Goal: Transaction & Acquisition: Obtain resource

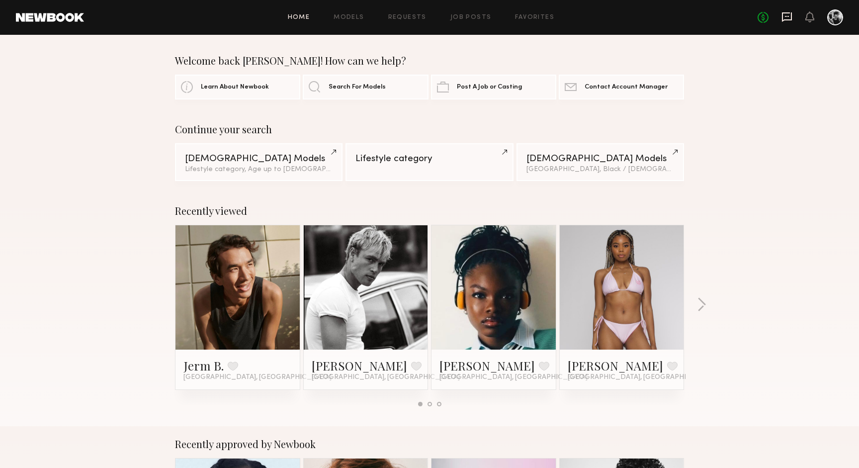
click at [782, 21] on icon at bounding box center [787, 16] width 10 height 9
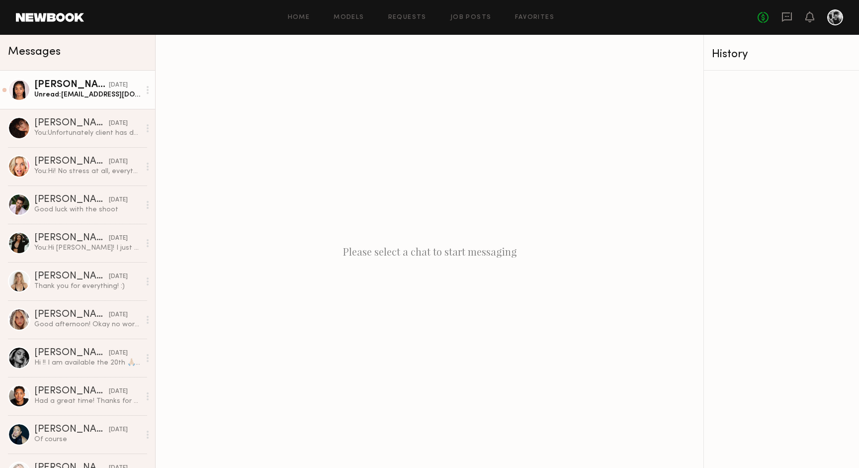
click at [81, 84] on div "Jayla L." at bounding box center [71, 85] width 75 height 10
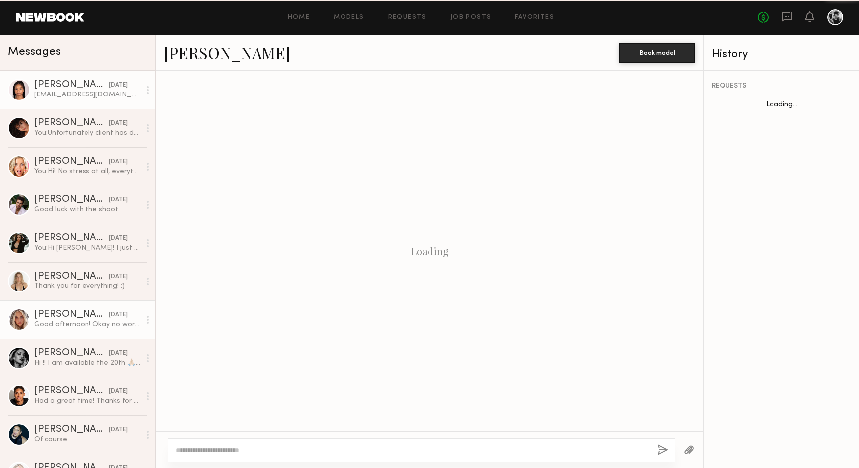
scroll to position [441, 0]
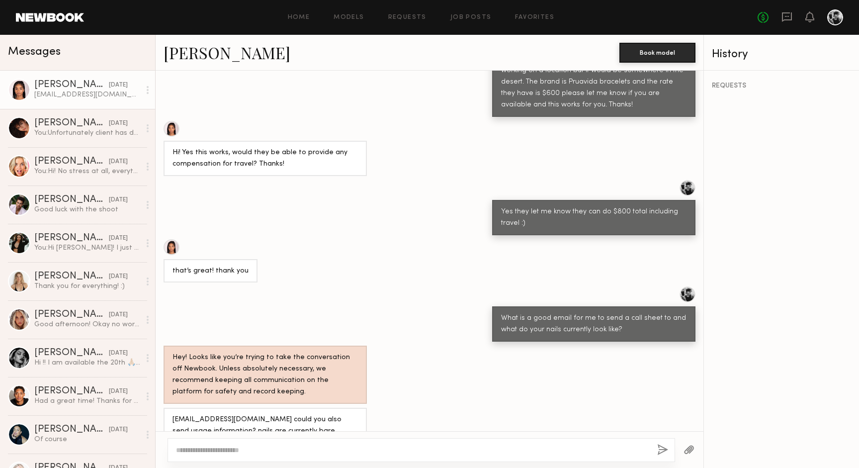
click at [288, 446] on textarea at bounding box center [412, 450] width 473 height 10
type textarea "*"
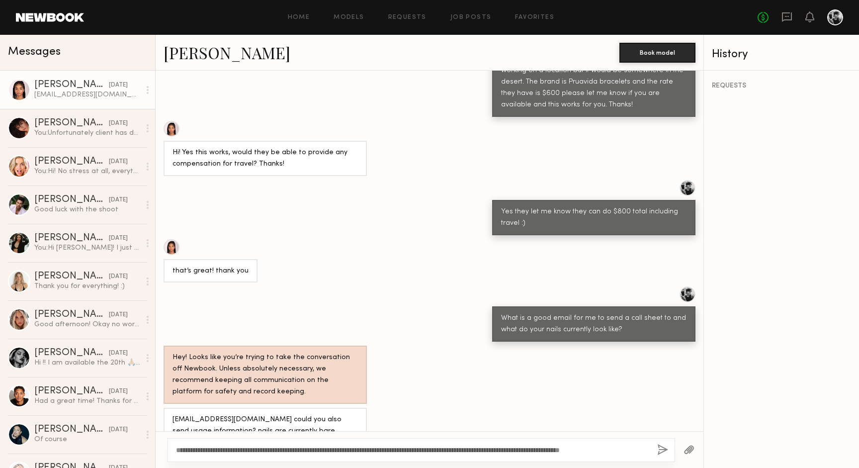
scroll to position [441, 0]
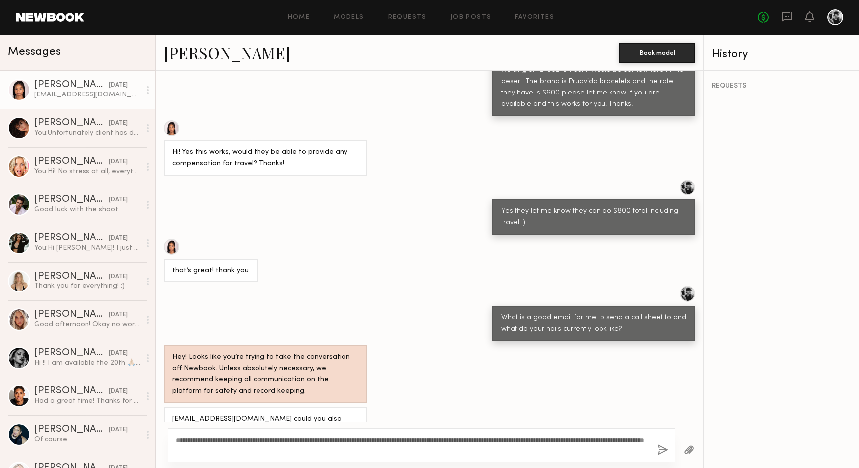
type textarea "**********"
click at [662, 449] on button "button" at bounding box center [662, 450] width 11 height 12
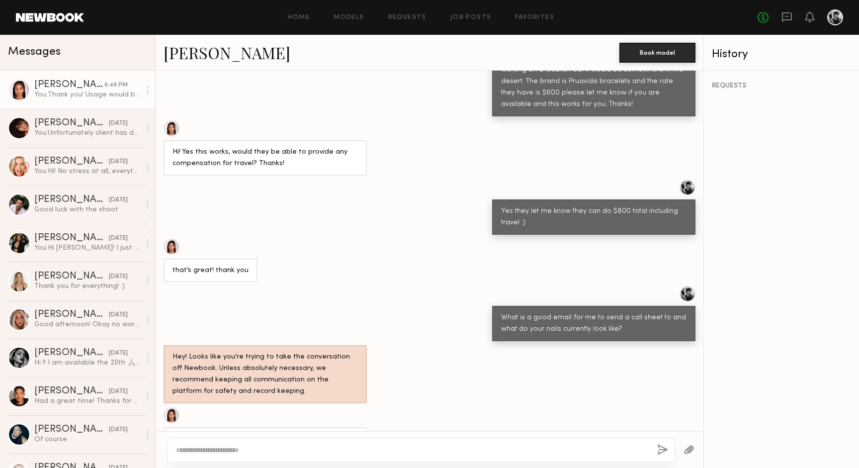
scroll to position [598, 0]
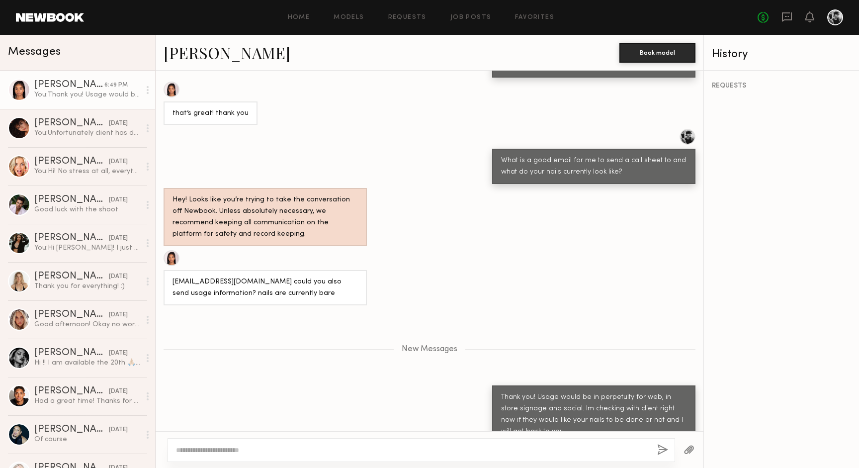
click at [299, 10] on div "Home Models Requests Job Posts Favorites Sign Out No fees up to $5,000" at bounding box center [463, 17] width 759 height 16
click at [300, 16] on link "Home" at bounding box center [299, 17] width 22 height 6
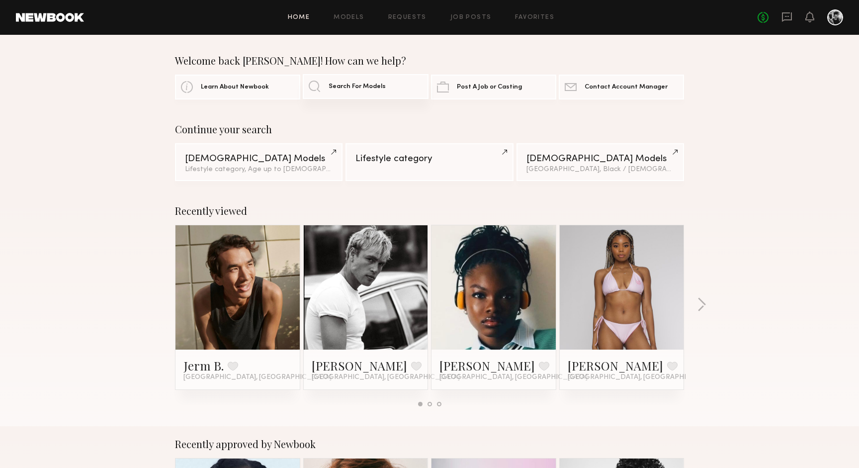
click at [362, 88] on span "Search For Models" at bounding box center [357, 87] width 57 height 6
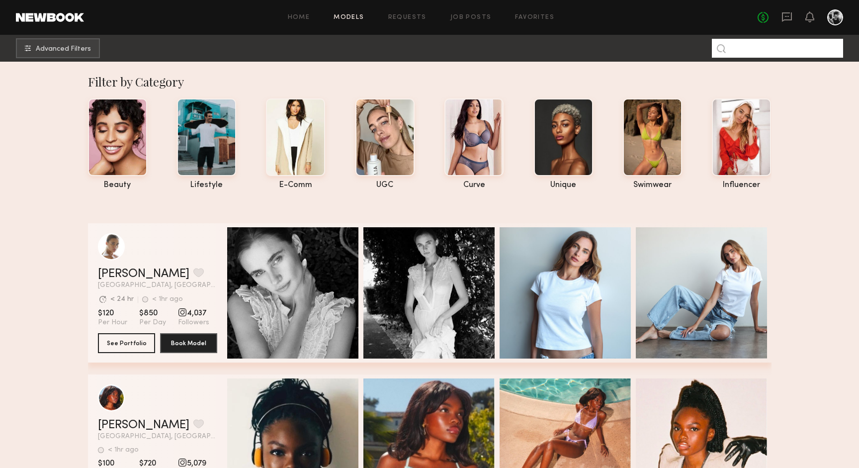
click at [770, 52] on input at bounding box center [777, 48] width 131 height 19
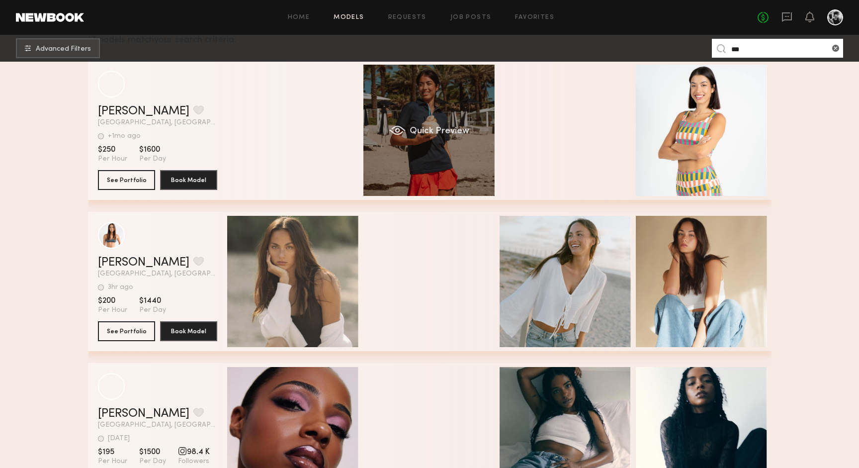
scroll to position [255, 0]
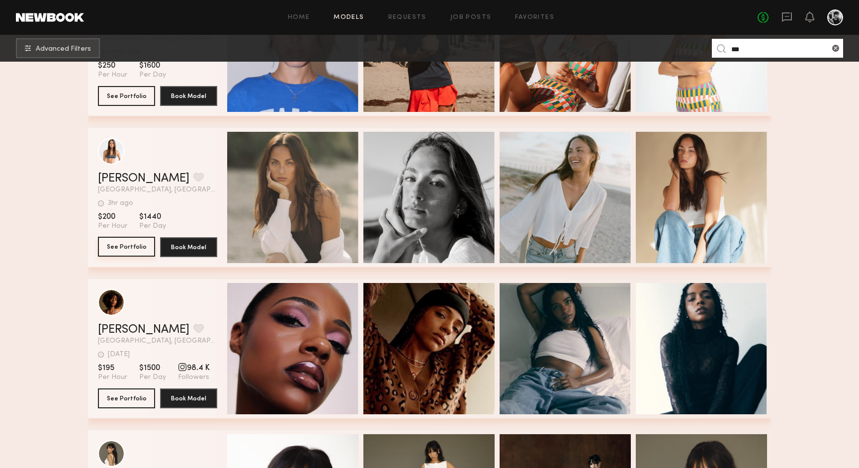
click at [135, 245] on button "See Portfolio" at bounding box center [126, 247] width 57 height 20
click at [777, 54] on input "***" at bounding box center [777, 48] width 131 height 19
type input "*"
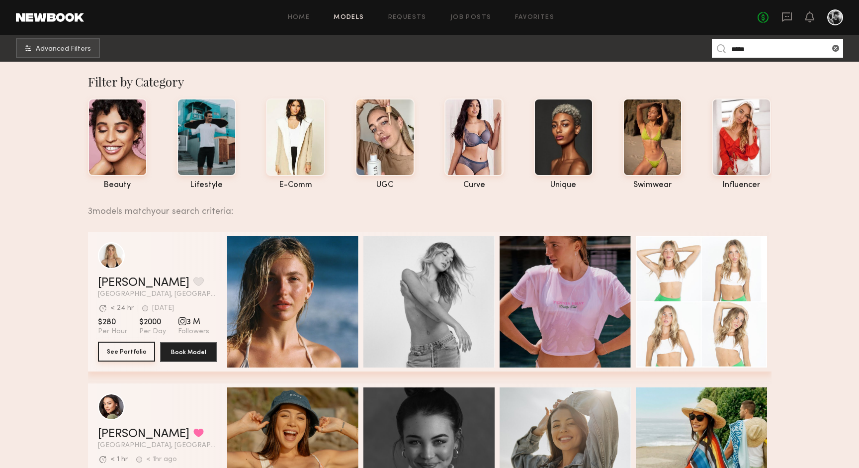
type input "*****"
click at [122, 350] on button "See Portfolio" at bounding box center [126, 351] width 57 height 20
click at [835, 49] on common-icon at bounding box center [836, 48] width 10 height 10
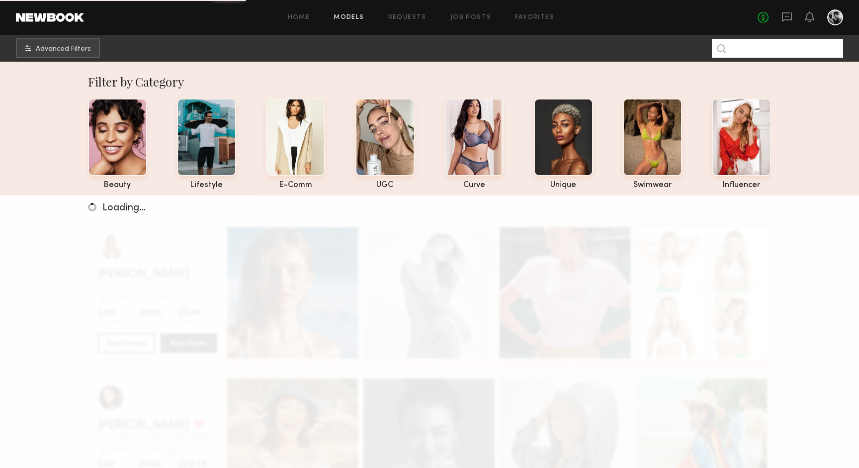
click at [788, 51] on input at bounding box center [777, 48] width 131 height 19
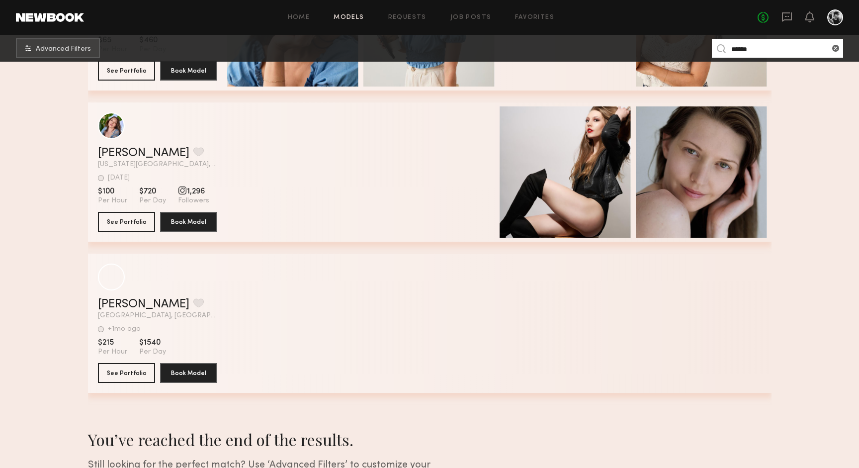
scroll to position [676, 0]
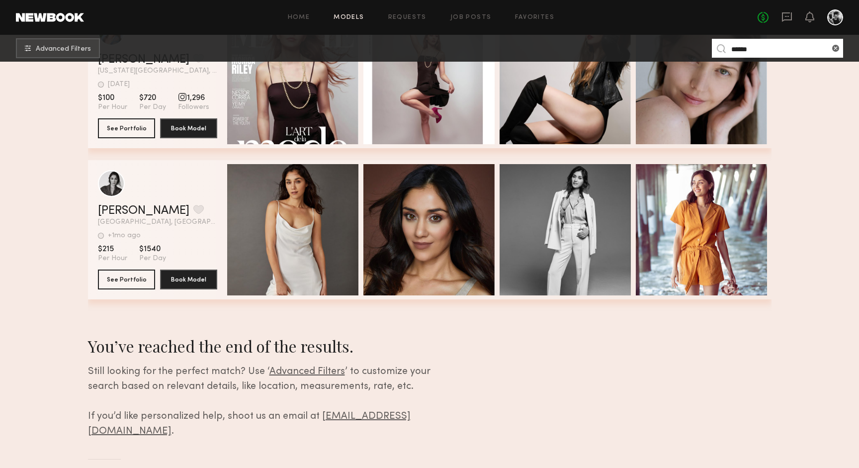
type input "******"
click at [80, 15] on link at bounding box center [50, 17] width 68 height 9
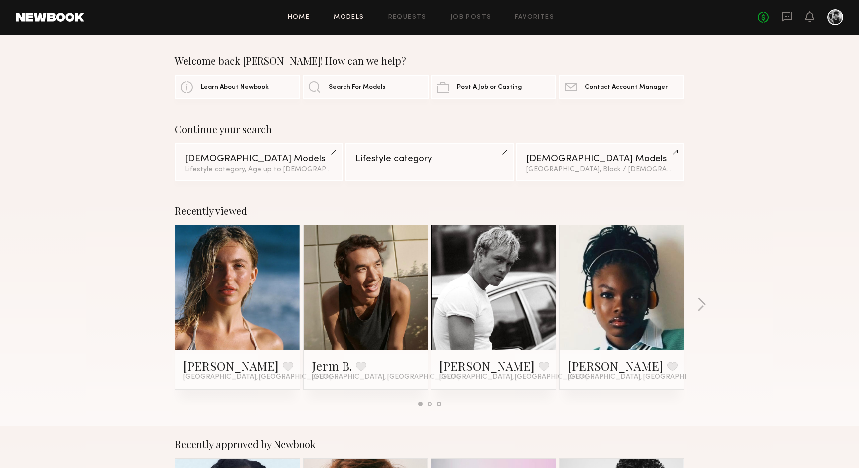
click at [357, 17] on link "Models" at bounding box center [349, 17] width 30 height 6
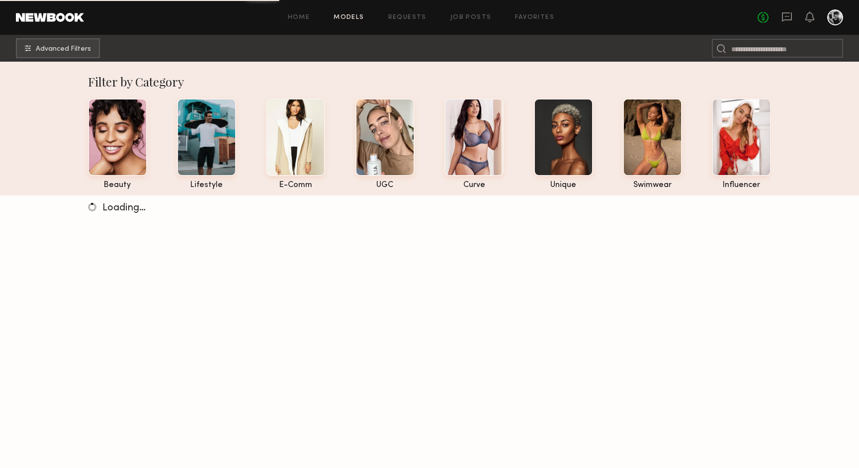
click at [836, 23] on div at bounding box center [835, 17] width 16 height 16
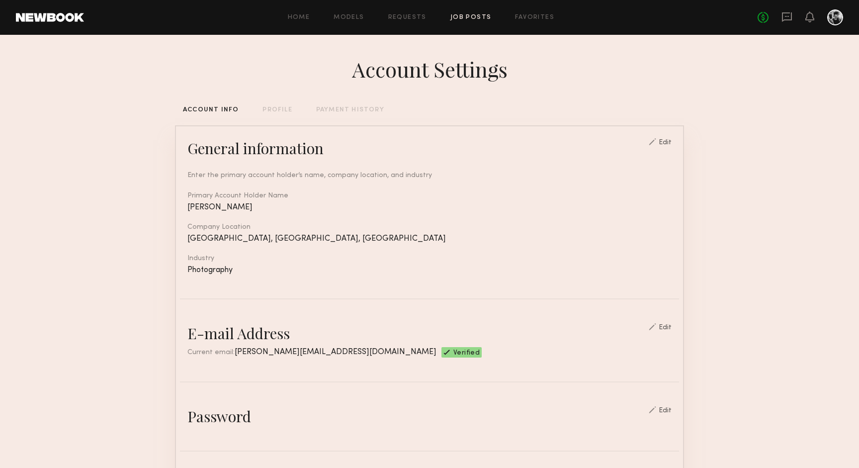
click at [475, 16] on link "Job Posts" at bounding box center [470, 17] width 41 height 6
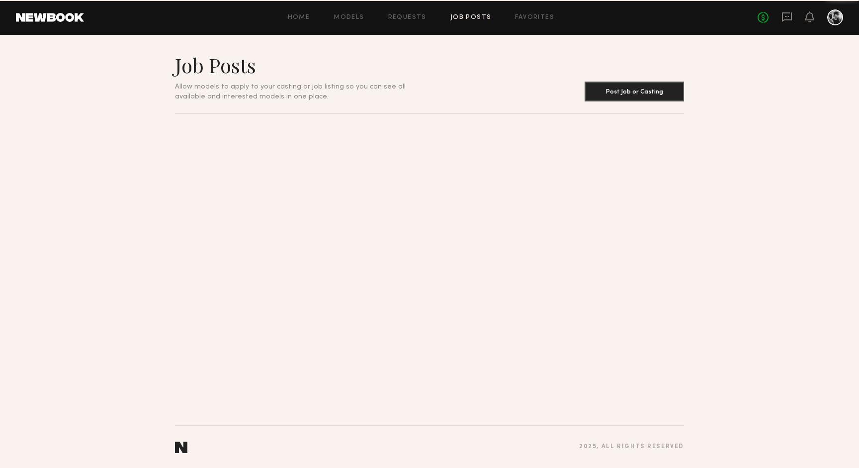
click at [528, 17] on link "Favorites" at bounding box center [534, 17] width 39 height 6
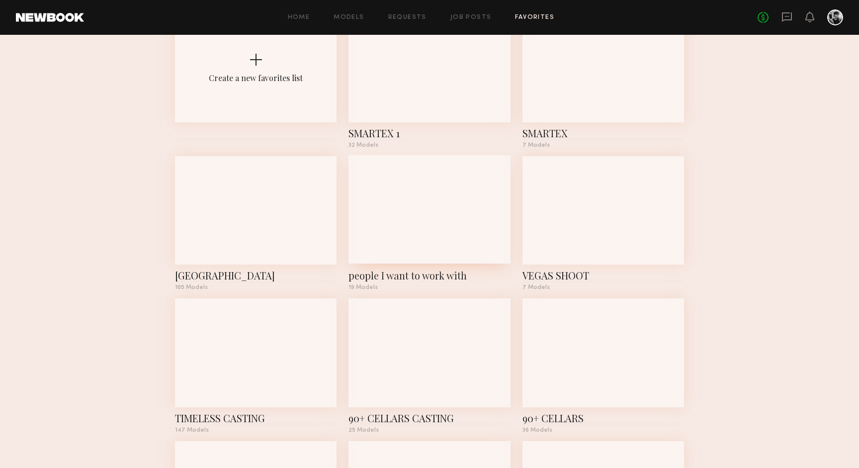
scroll to position [89, 0]
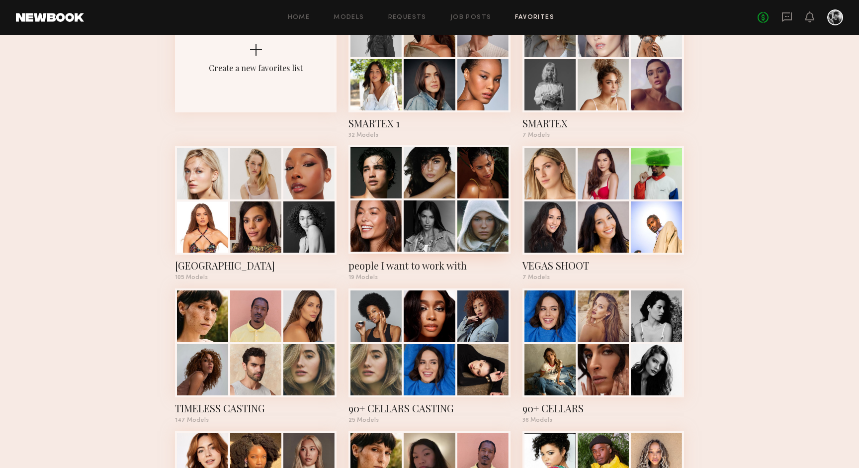
click at [463, 214] on div at bounding box center [482, 225] width 51 height 51
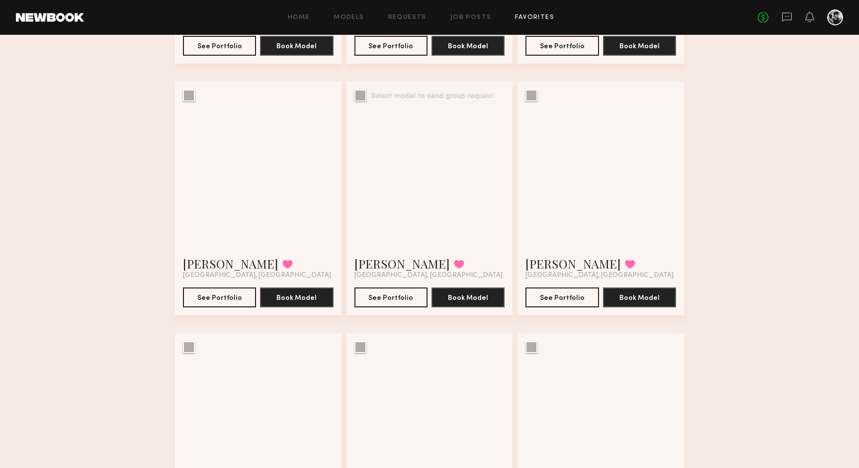
scroll to position [288, 0]
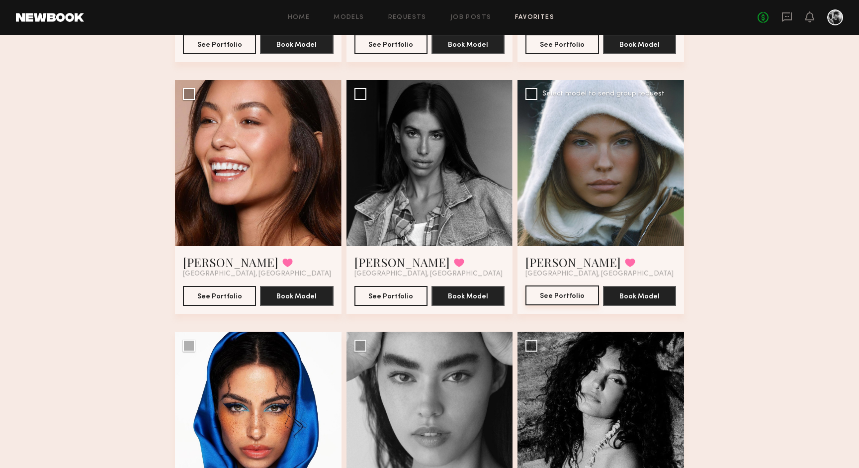
click at [550, 295] on button "See Portfolio" at bounding box center [561, 295] width 73 height 20
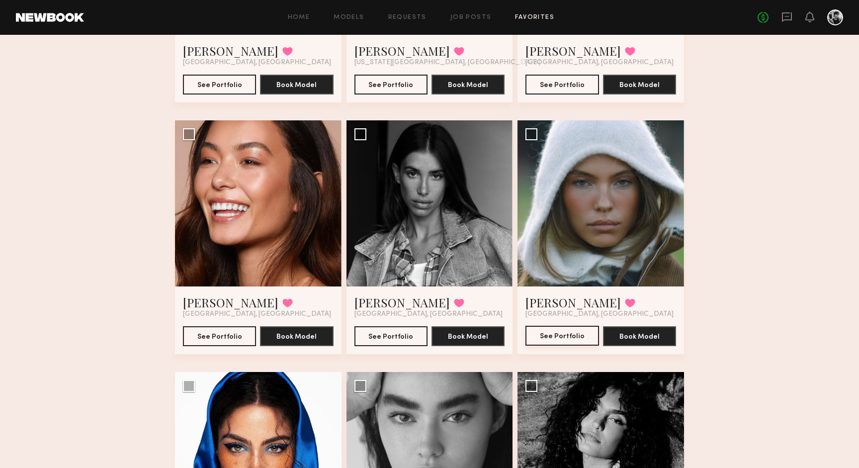
scroll to position [0, 0]
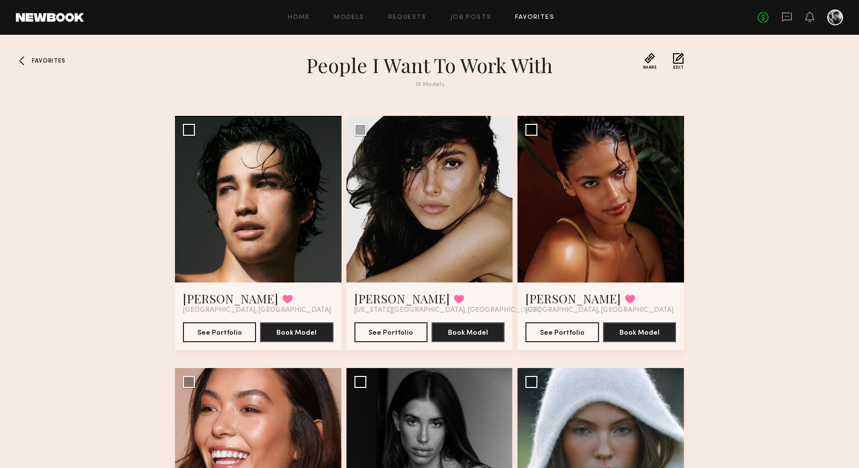
click at [45, 61] on span "Favorites" at bounding box center [48, 61] width 33 height 6
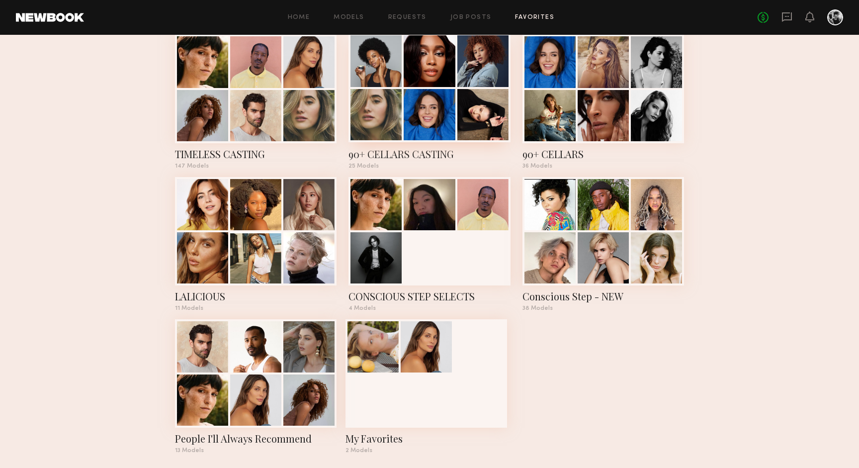
scroll to position [353, 0]
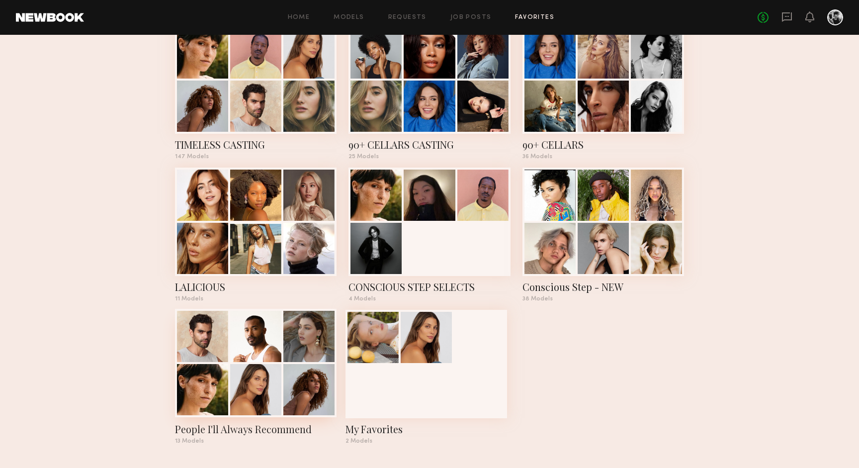
click at [305, 390] on div at bounding box center [308, 389] width 51 height 51
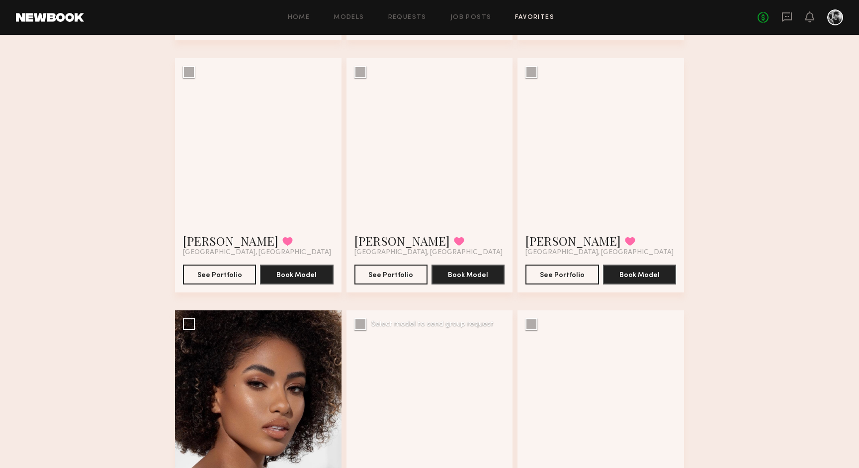
scroll to position [417, 0]
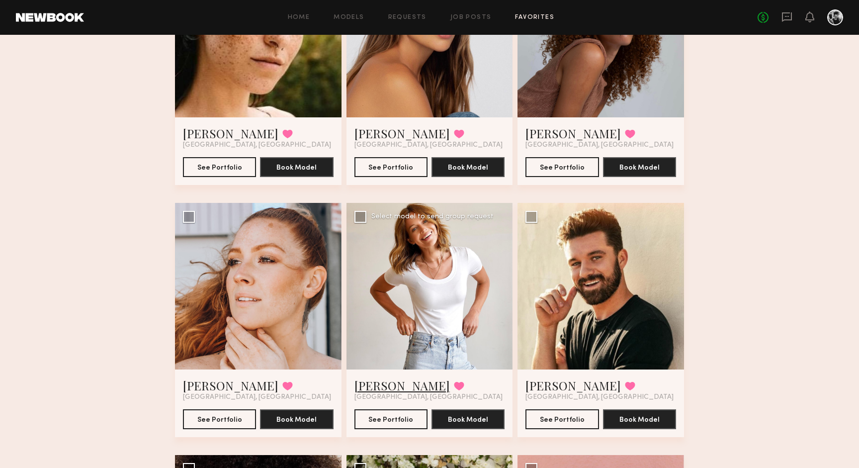
click at [372, 385] on link "Teila B." at bounding box center [401, 385] width 95 height 16
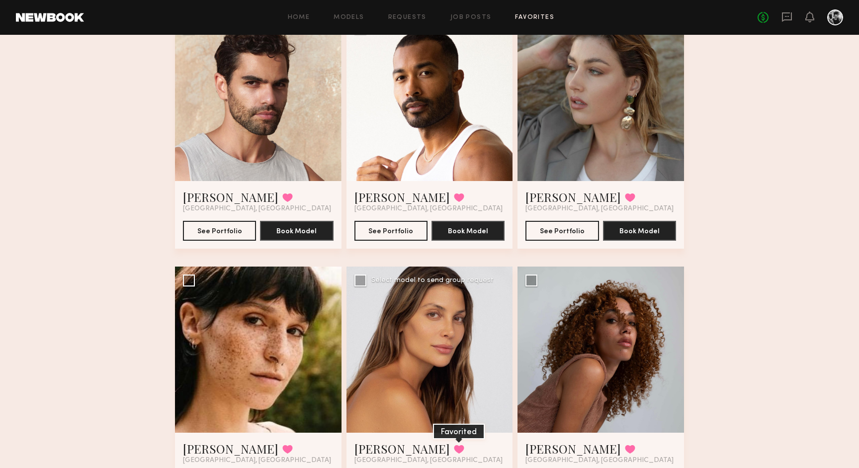
scroll to position [0, 0]
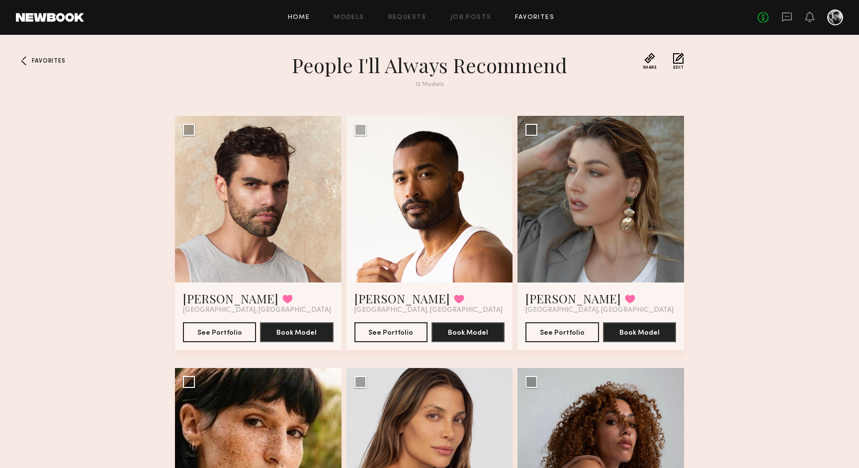
click at [305, 16] on link "Home" at bounding box center [299, 17] width 22 height 6
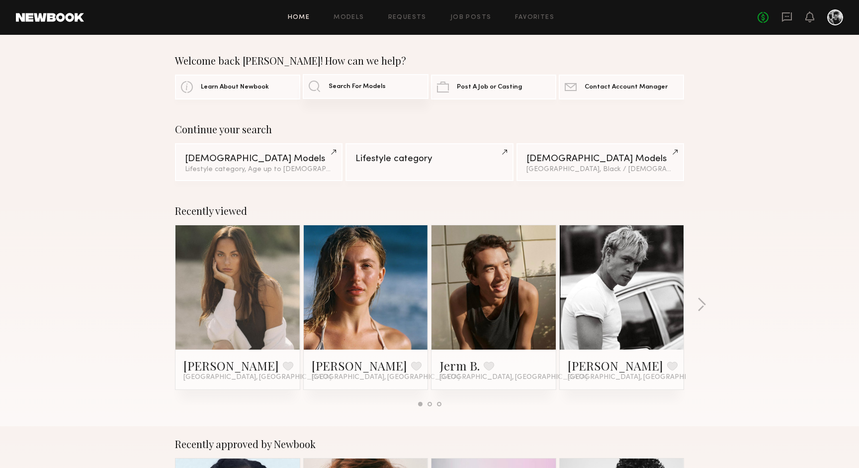
click at [357, 85] on span "Search For Models" at bounding box center [357, 87] width 57 height 6
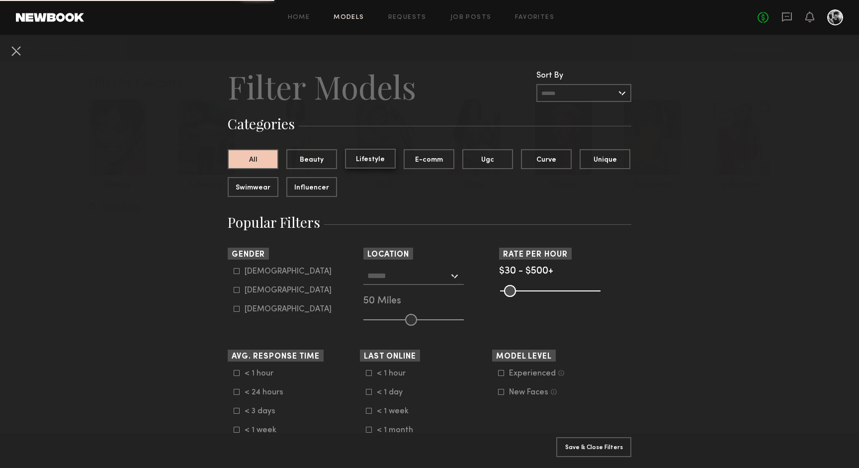
click at [369, 158] on button "Lifestyle" at bounding box center [370, 159] width 51 height 20
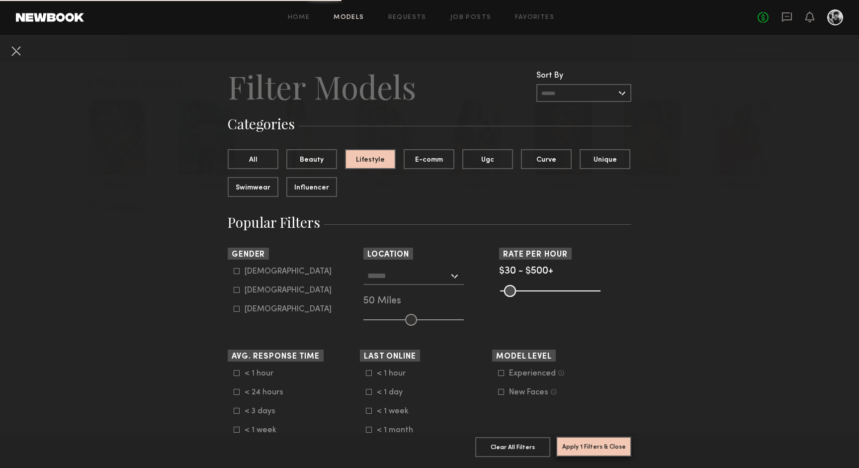
click at [591, 452] on button "Apply 1 Filters & Close" at bounding box center [593, 446] width 75 height 20
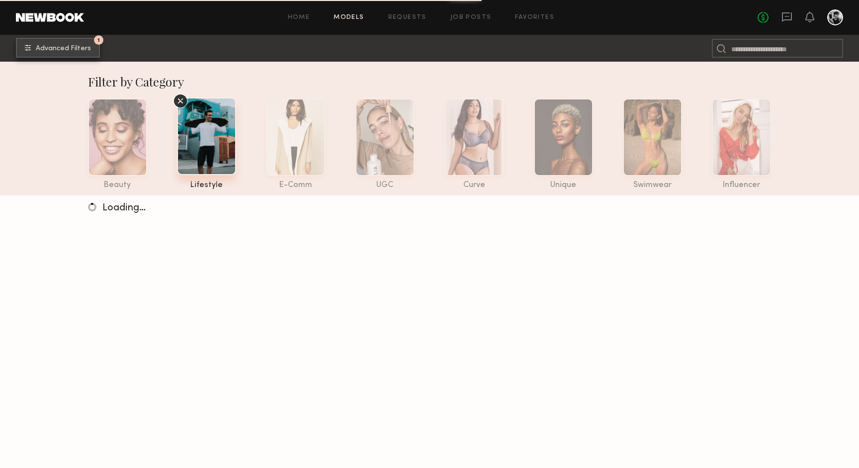
click at [53, 49] on span "Advanced Filters" at bounding box center [63, 48] width 55 height 7
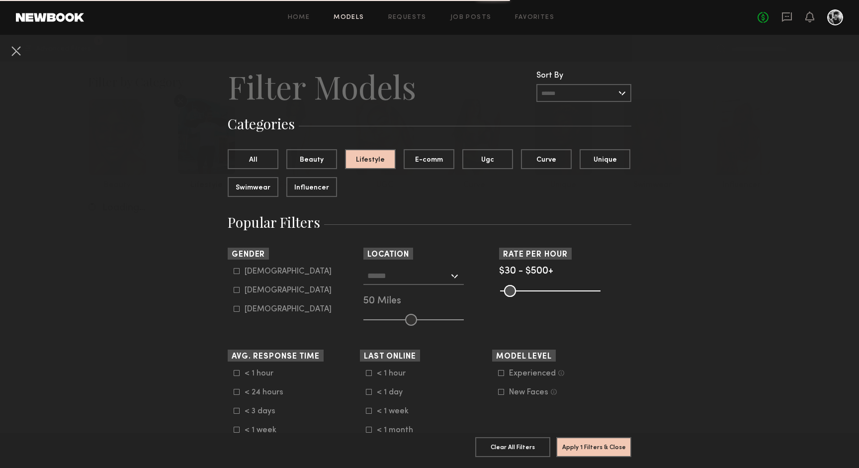
click at [237, 290] on icon at bounding box center [237, 290] width 6 height 6
type input "**"
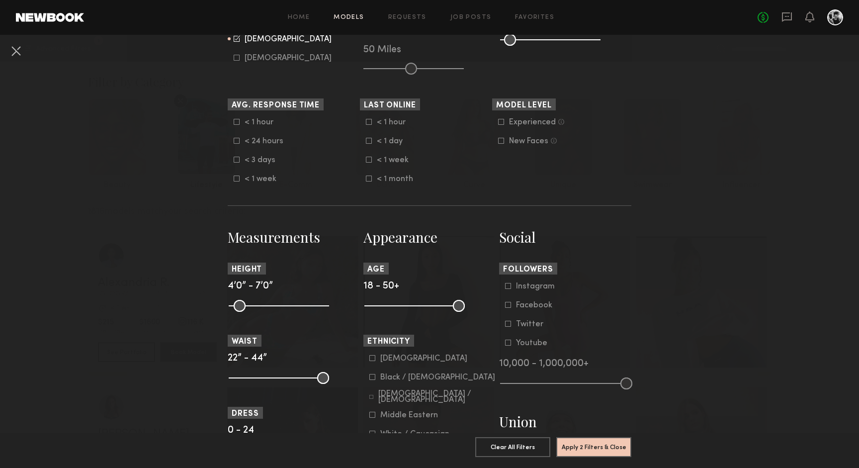
scroll to position [254, 0]
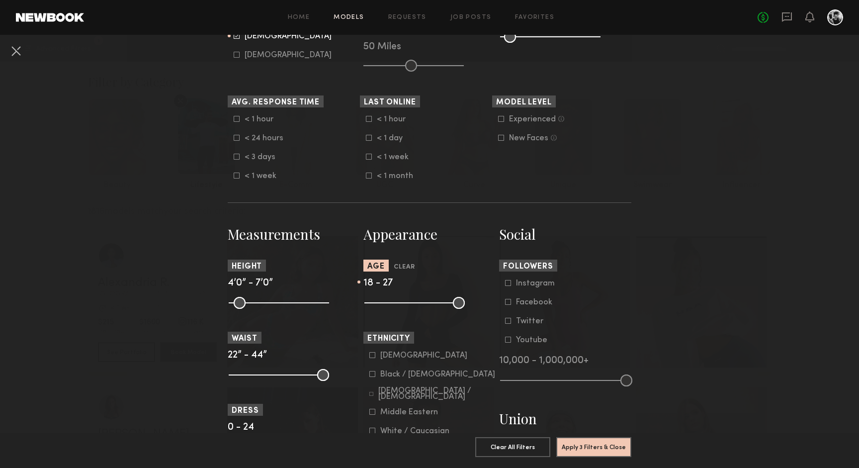
drag, startPoint x: 460, startPoint y: 305, endPoint x: 394, endPoint y: 312, distance: 66.9
type input "**"
click at [394, 309] on input "range" at bounding box center [414, 303] width 100 height 12
click at [591, 450] on button "Apply 3 Filters & Close" at bounding box center [593, 446] width 75 height 20
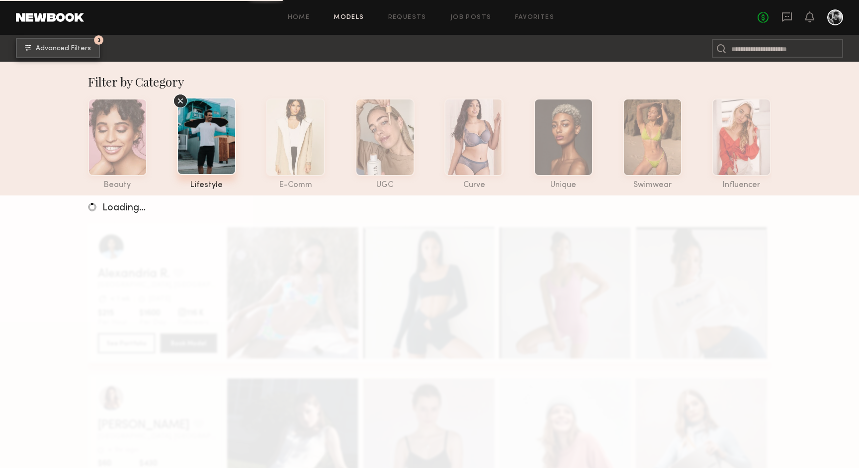
click at [97, 48] on button "3 Advanced Filters" at bounding box center [58, 48] width 84 height 20
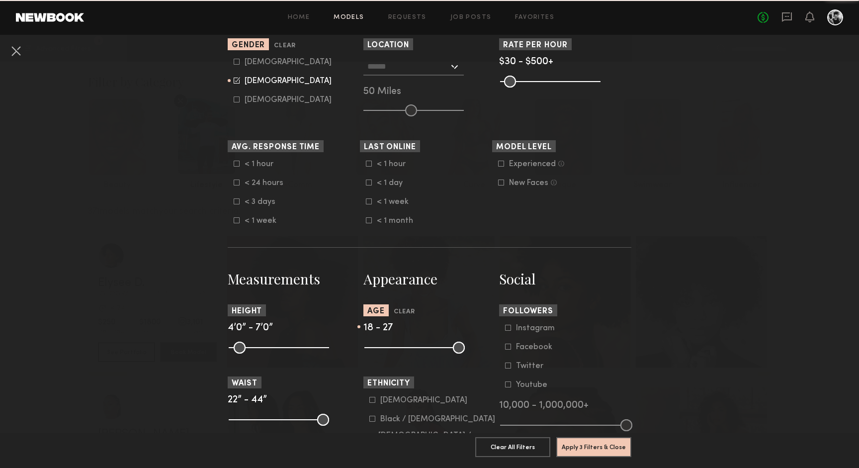
scroll to position [215, 0]
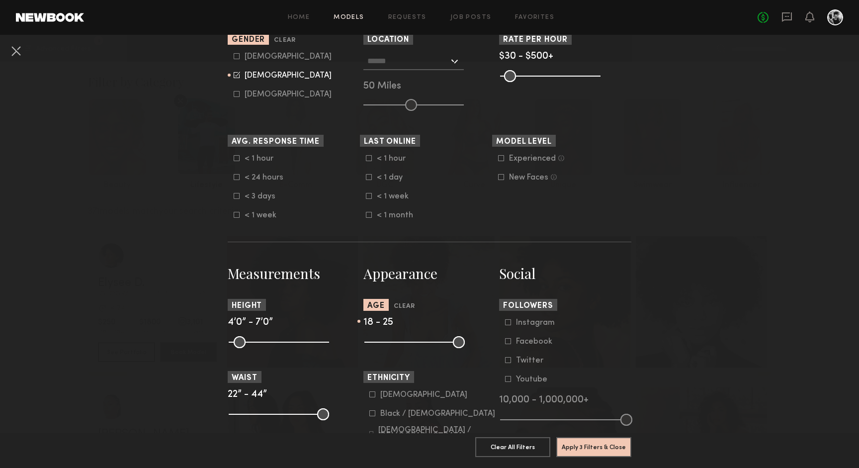
type input "**"
click at [390, 342] on input "range" at bounding box center [414, 342] width 100 height 12
click at [577, 443] on button "Apply 3 Filters & Close" at bounding box center [593, 446] width 75 height 20
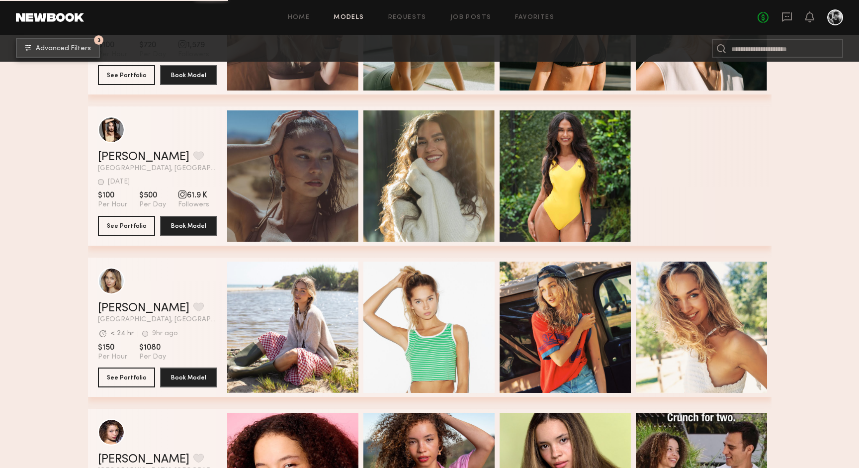
scroll to position [4807, 0]
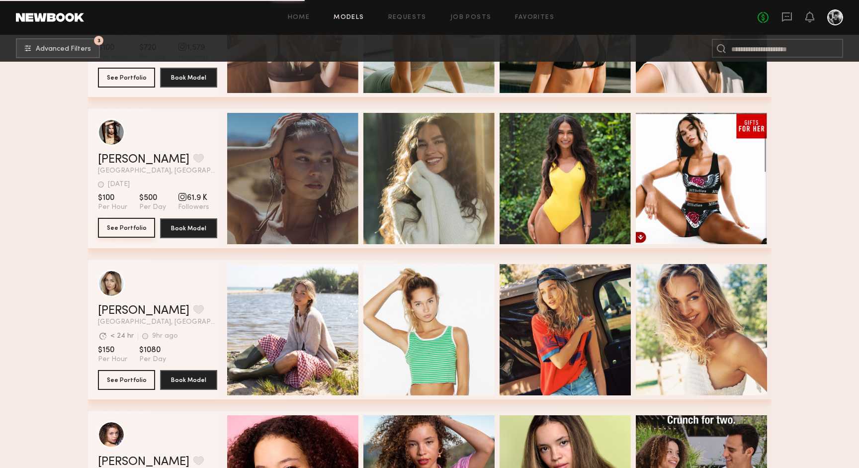
click at [134, 226] on button "See Portfolio" at bounding box center [126, 228] width 57 height 20
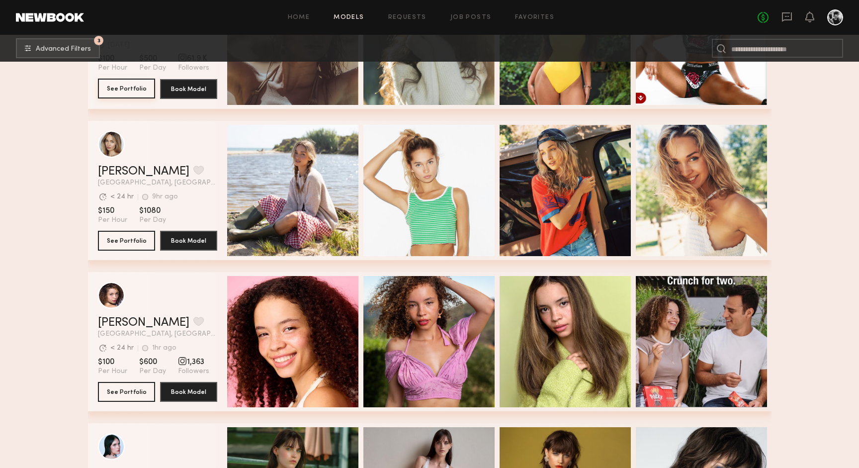
scroll to position [4964, 0]
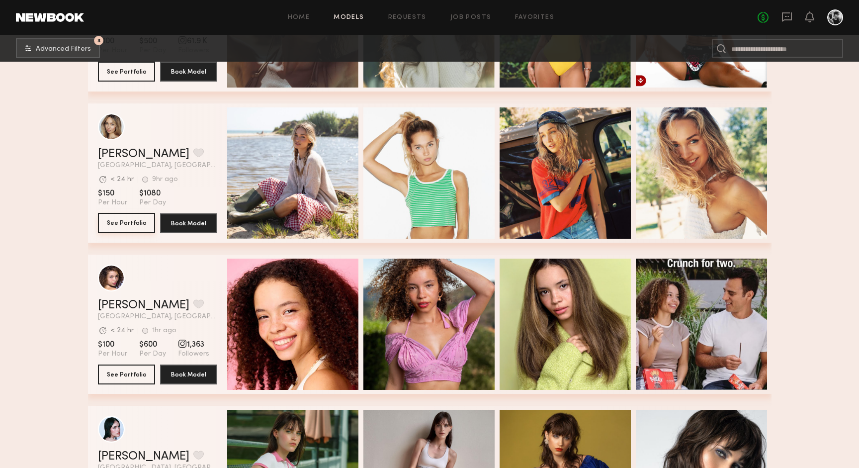
click at [121, 219] on button "See Portfolio" at bounding box center [126, 223] width 57 height 20
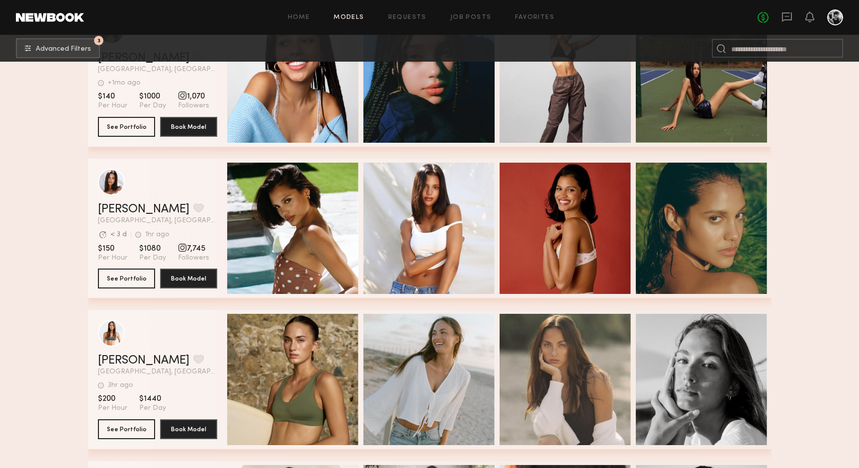
scroll to position [5969, 0]
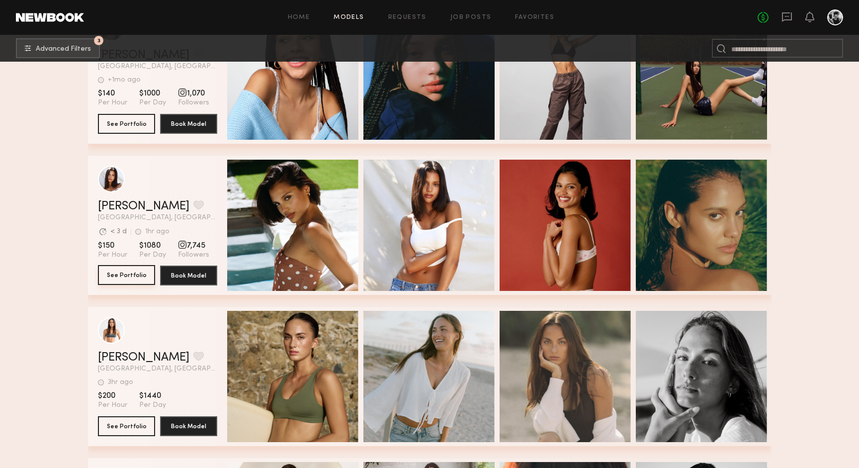
click at [127, 271] on button "See Portfolio" at bounding box center [126, 275] width 57 height 20
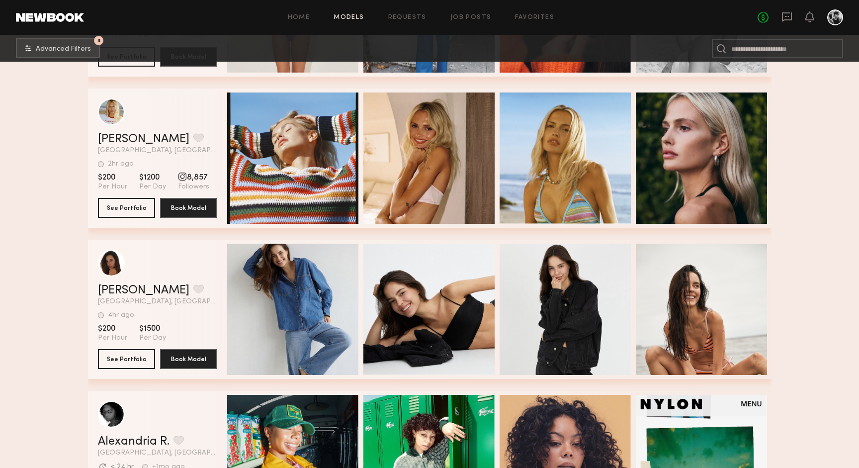
scroll to position [6493, 0]
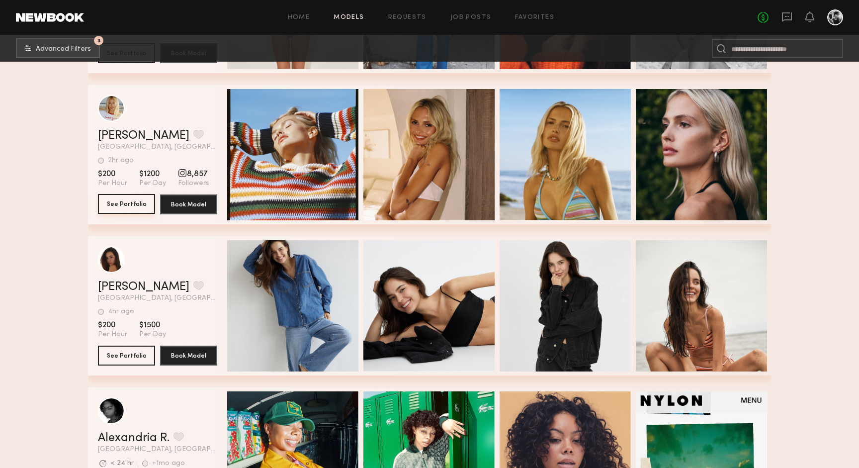
click at [122, 206] on button "See Portfolio" at bounding box center [126, 204] width 57 height 20
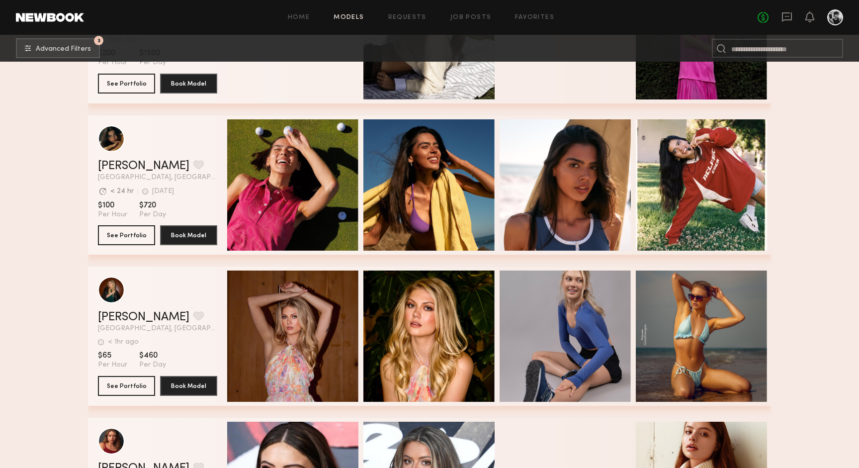
scroll to position [11299, 0]
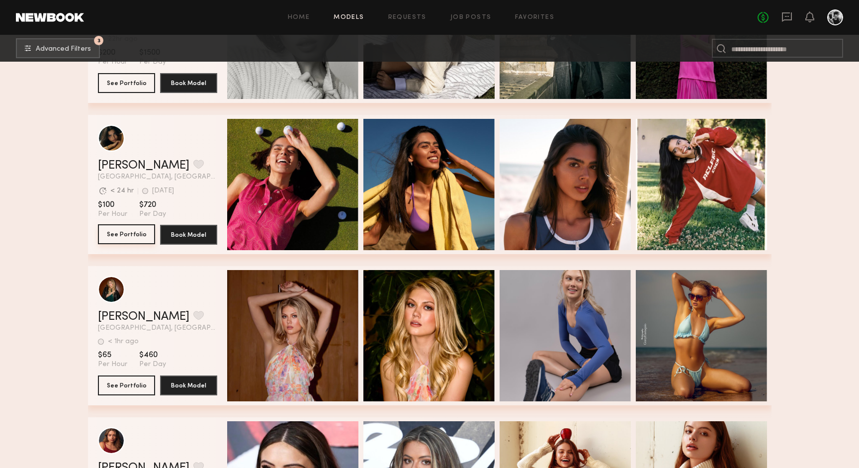
click at [109, 238] on button "See Portfolio" at bounding box center [126, 234] width 57 height 20
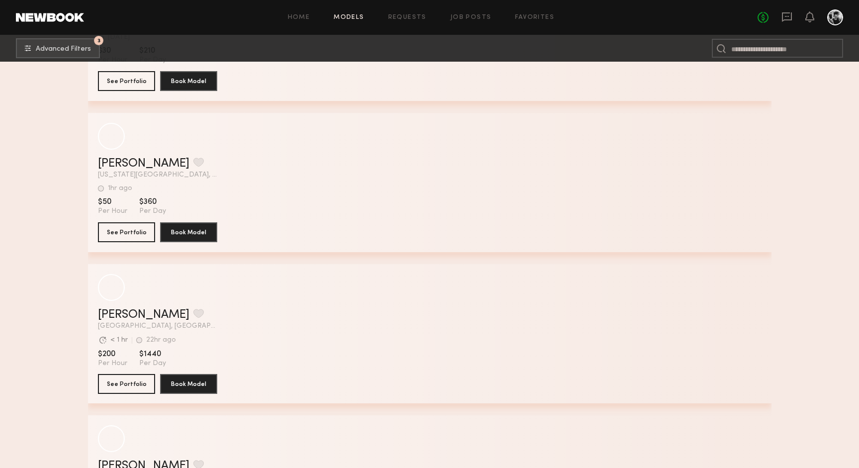
scroll to position [14784, 0]
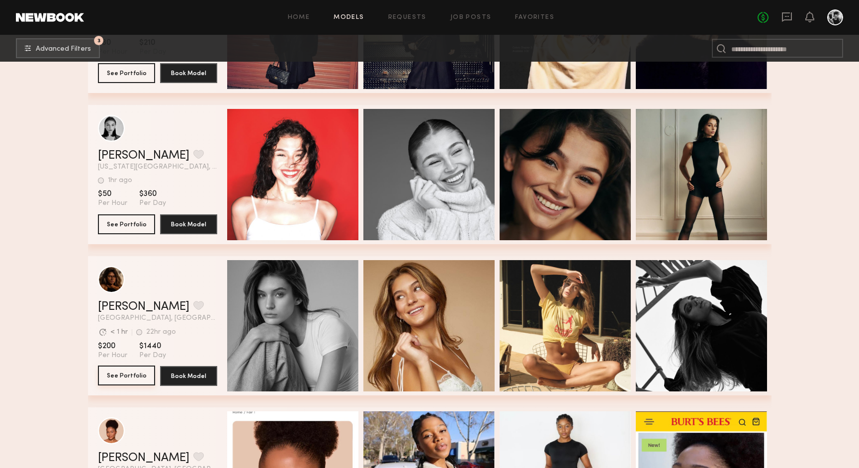
click at [130, 372] on button "See Portfolio" at bounding box center [126, 375] width 57 height 20
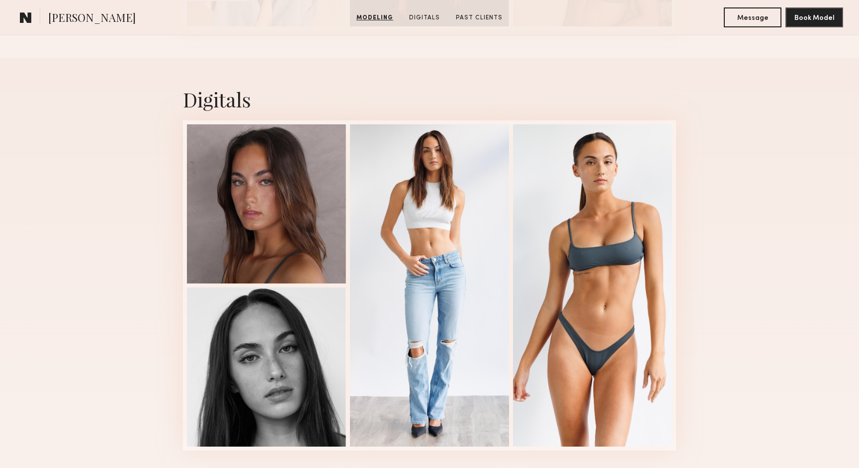
scroll to position [594, 0]
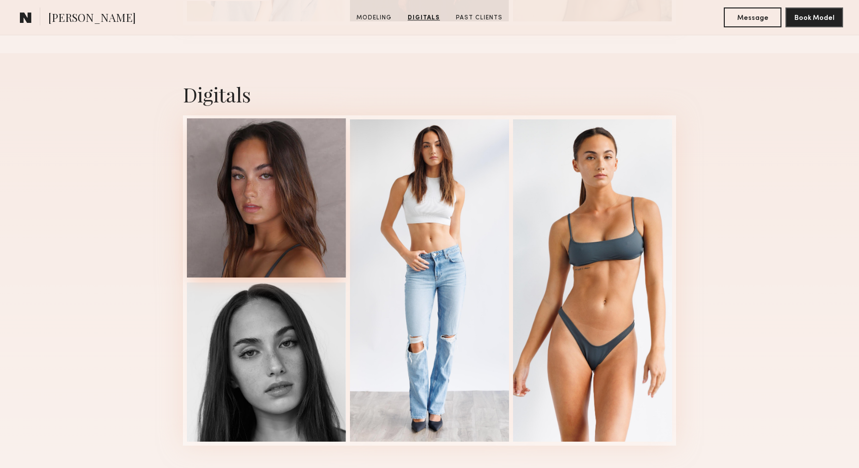
click at [317, 248] on div at bounding box center [266, 197] width 159 height 159
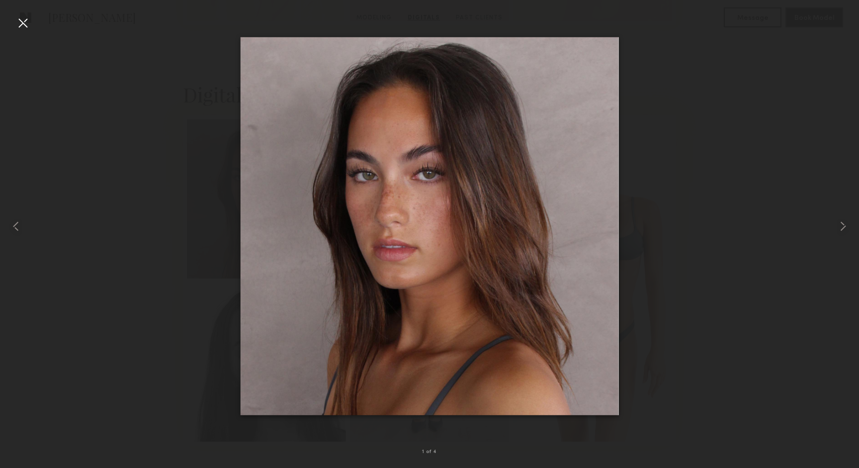
click at [23, 20] on div at bounding box center [23, 23] width 16 height 16
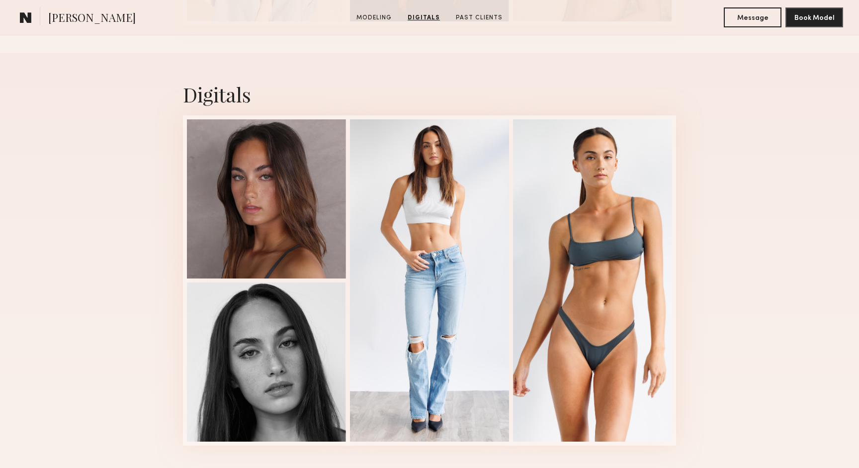
click at [729, 163] on div "Digitals 1 of 4" at bounding box center [429, 263] width 859 height 420
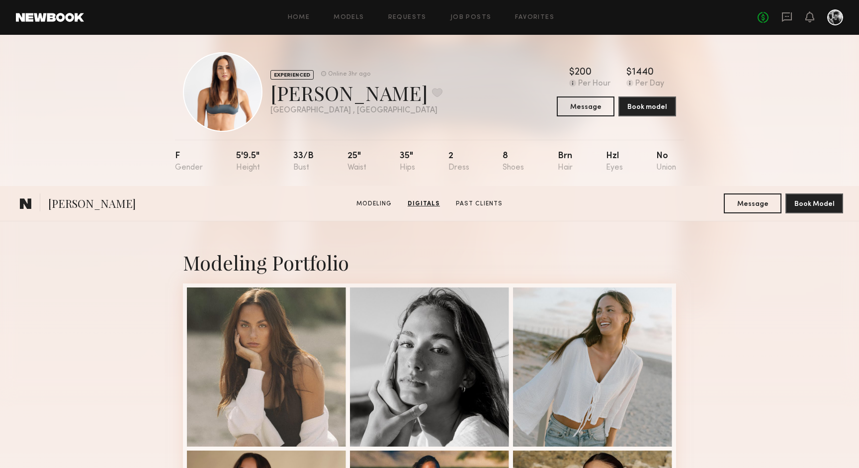
scroll to position [0, 0]
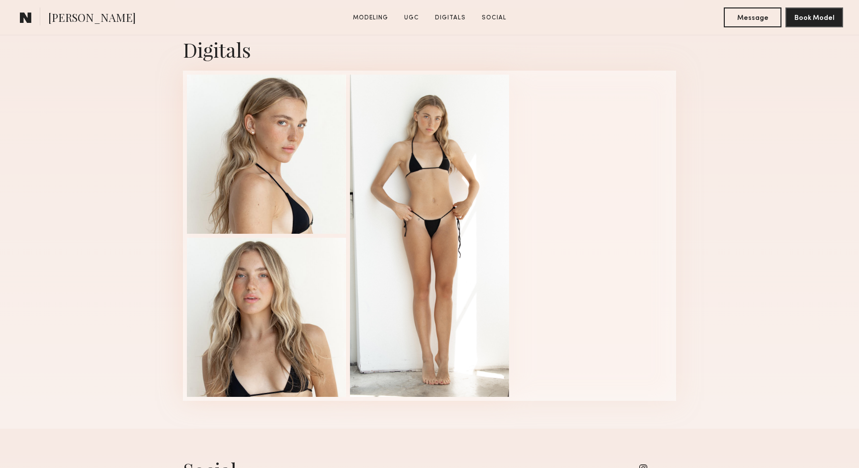
scroll to position [1451, 0]
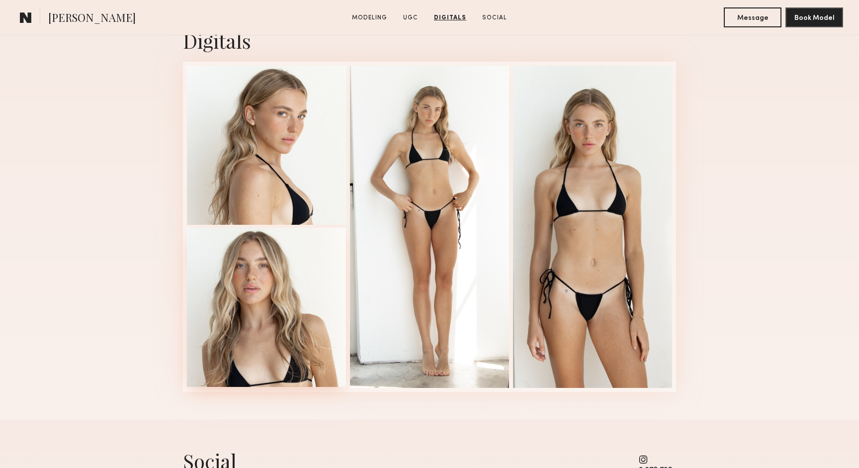
click at [306, 319] on div at bounding box center [266, 307] width 159 height 159
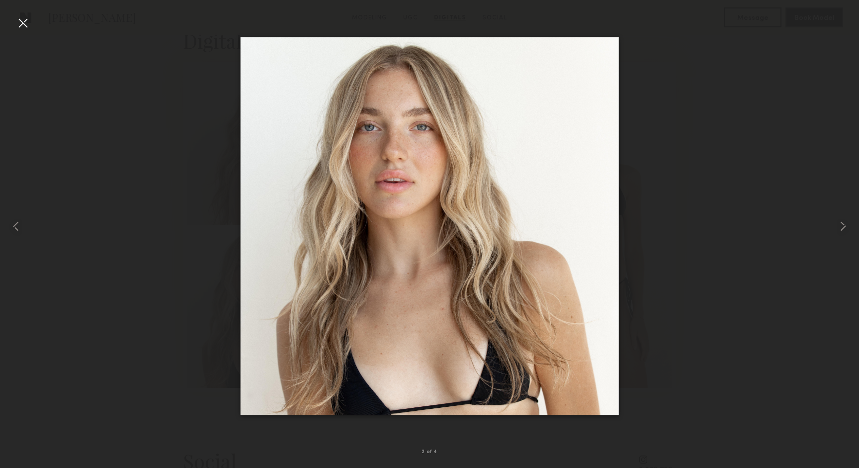
click at [24, 22] on div at bounding box center [23, 23] width 16 height 16
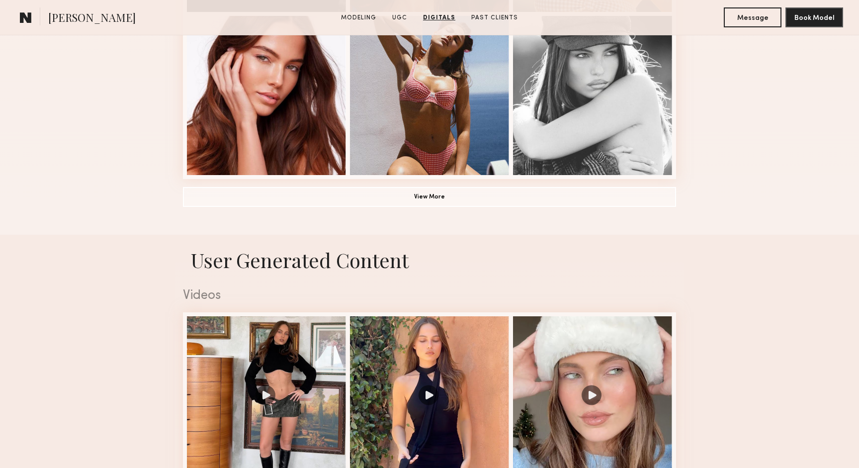
scroll to position [659, 0]
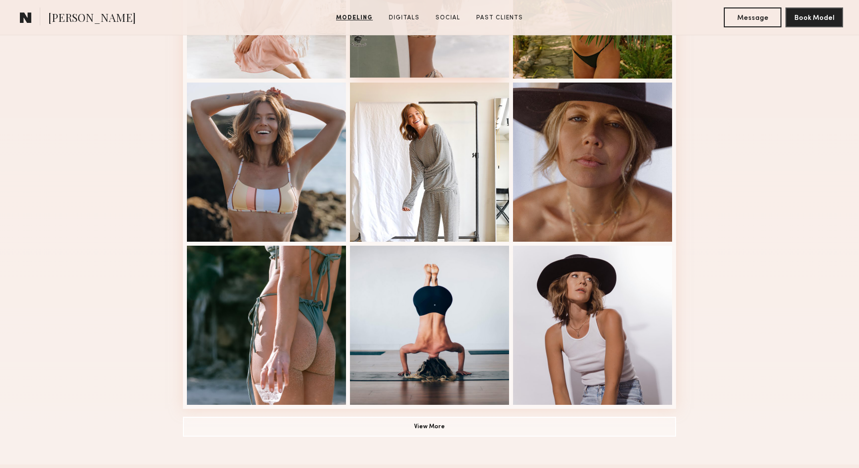
scroll to position [580, 0]
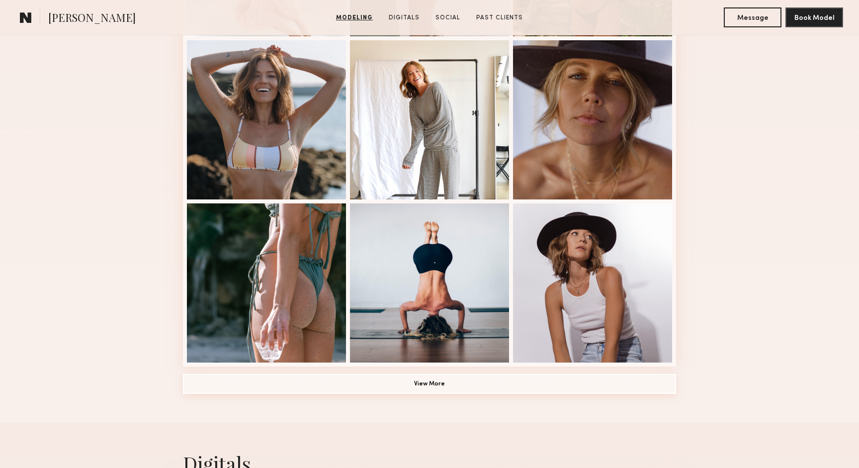
click at [481, 383] on button "View More" at bounding box center [429, 384] width 493 height 20
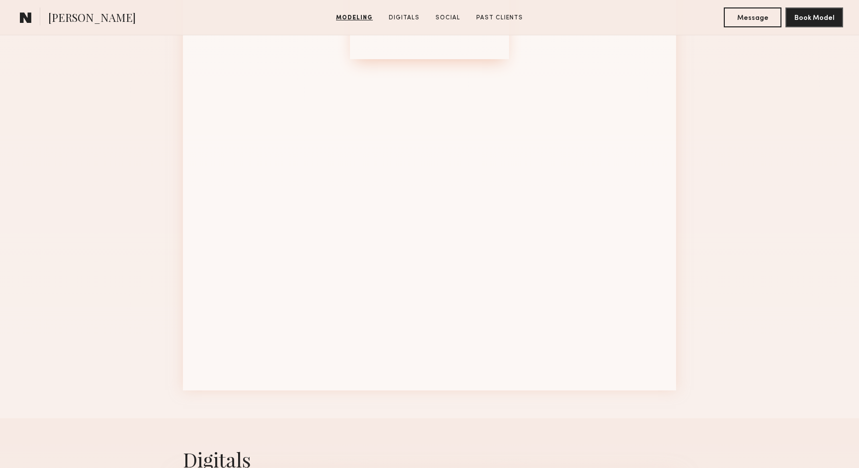
scroll to position [1219, 0]
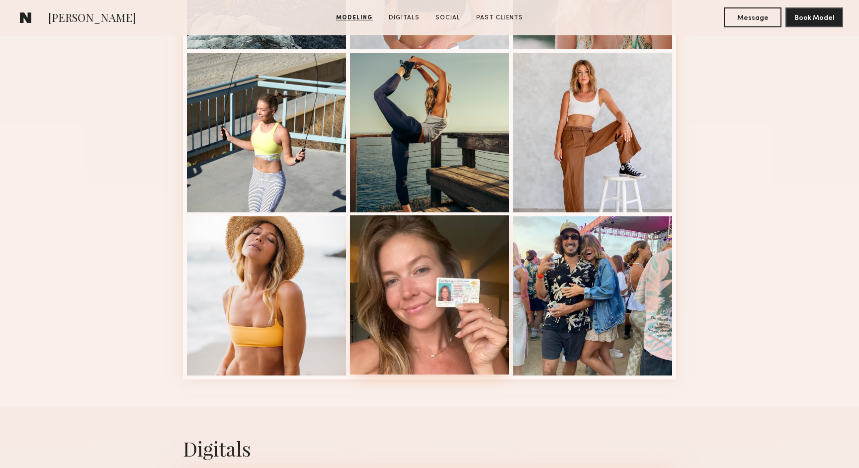
click at [458, 289] on div at bounding box center [429, 294] width 159 height 159
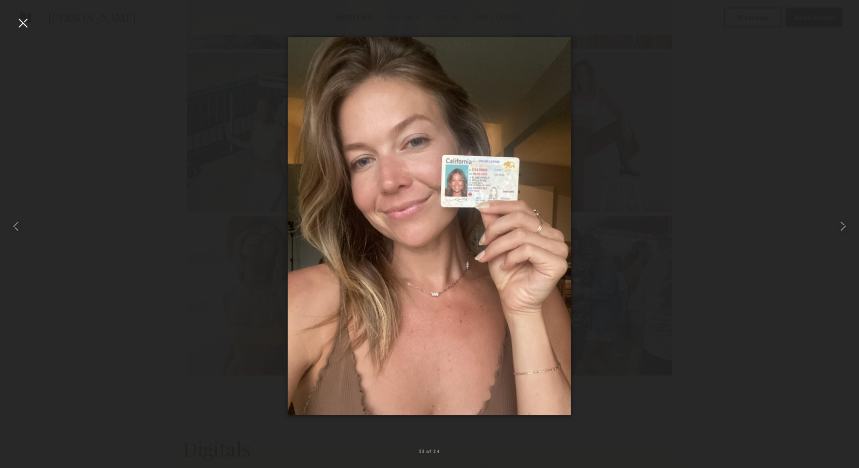
click at [23, 20] on div at bounding box center [23, 23] width 16 height 16
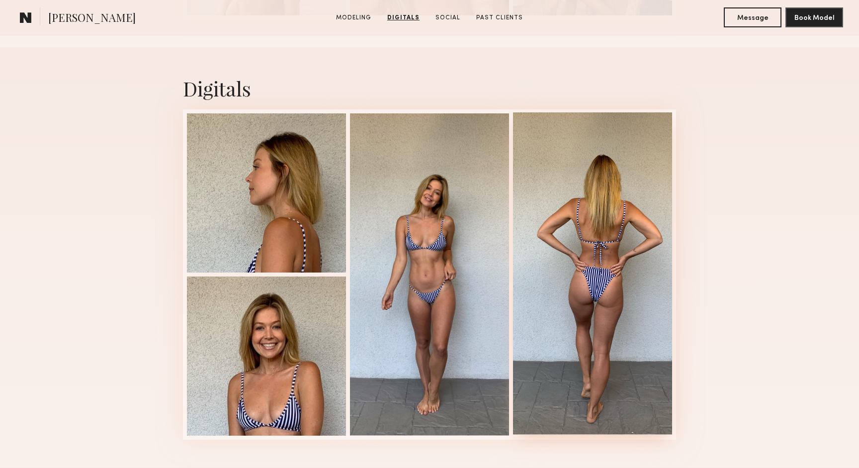
scroll to position [1582, 0]
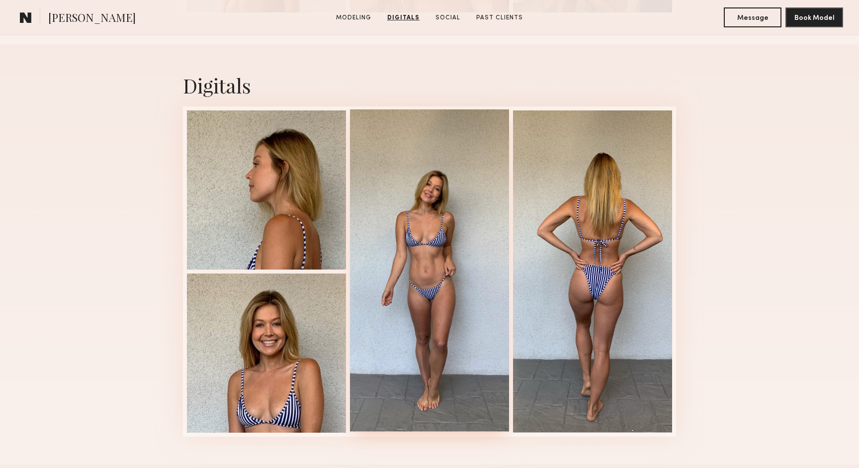
click at [458, 293] on div at bounding box center [429, 270] width 159 height 322
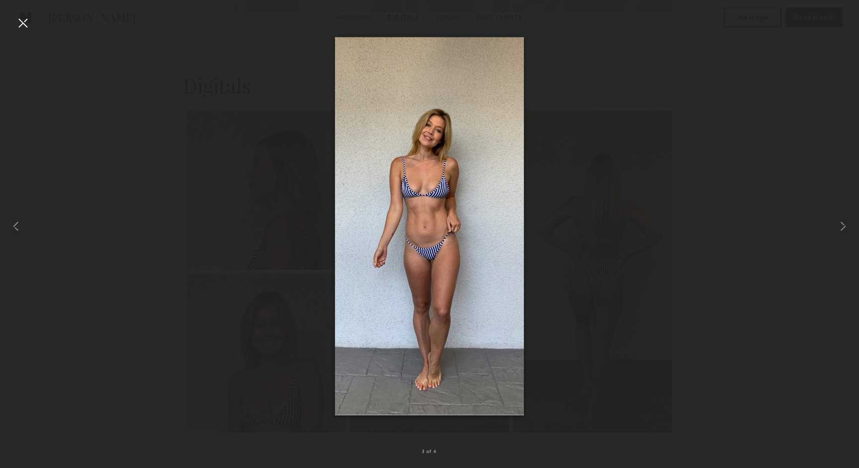
click at [27, 20] on div at bounding box center [23, 23] width 16 height 16
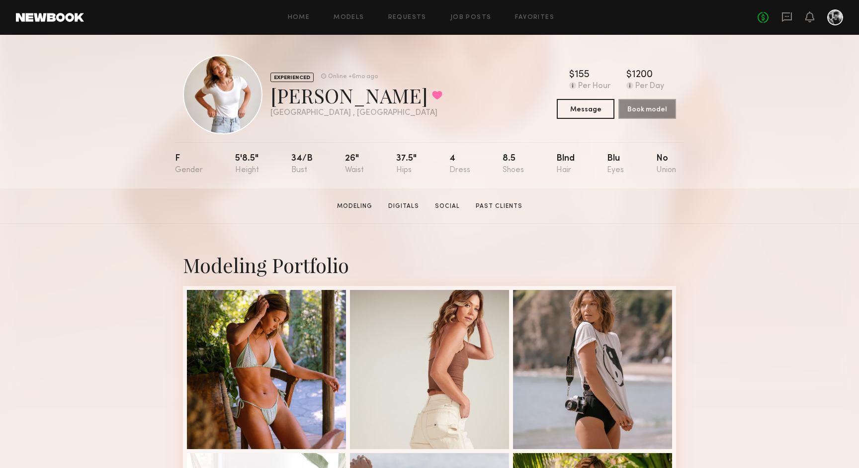
scroll to position [0, 0]
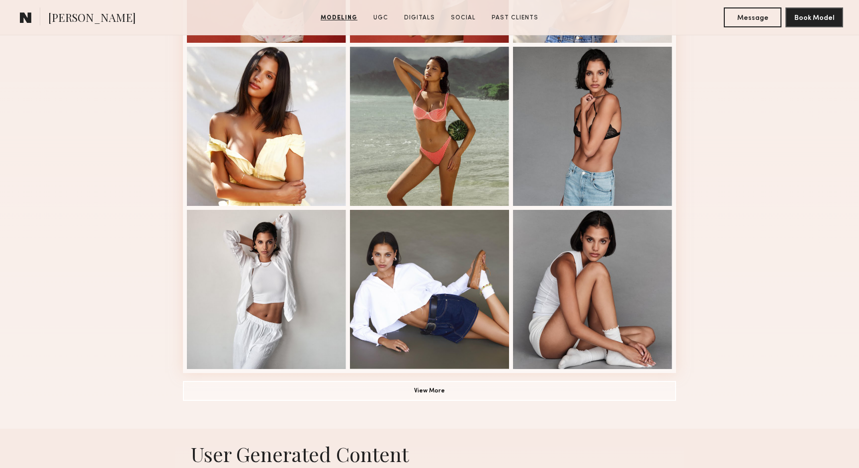
scroll to position [630, 0]
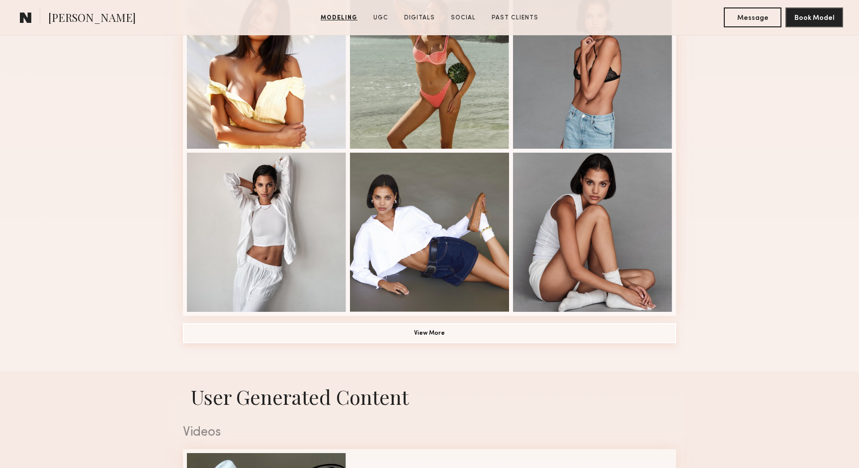
click at [345, 336] on button "View More" at bounding box center [429, 333] width 493 height 20
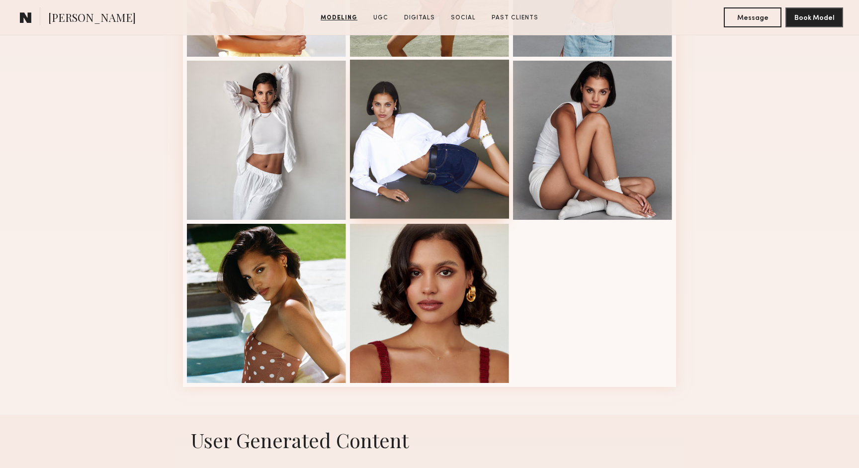
scroll to position [725, 0]
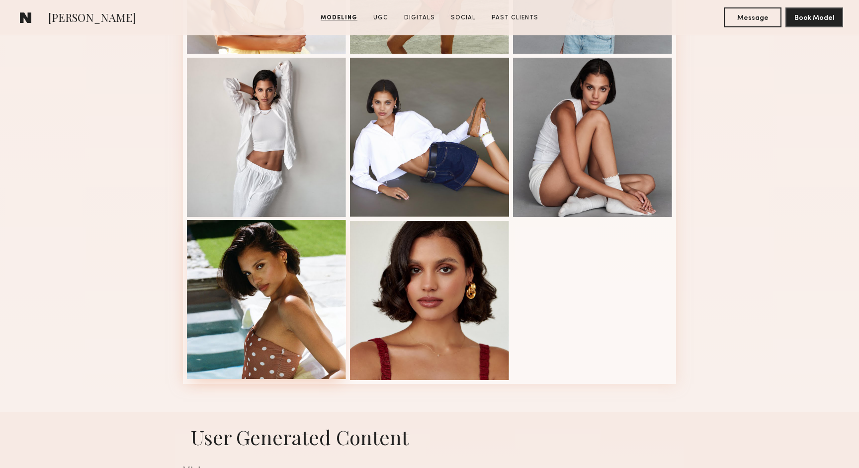
click at [294, 313] on div at bounding box center [266, 299] width 159 height 159
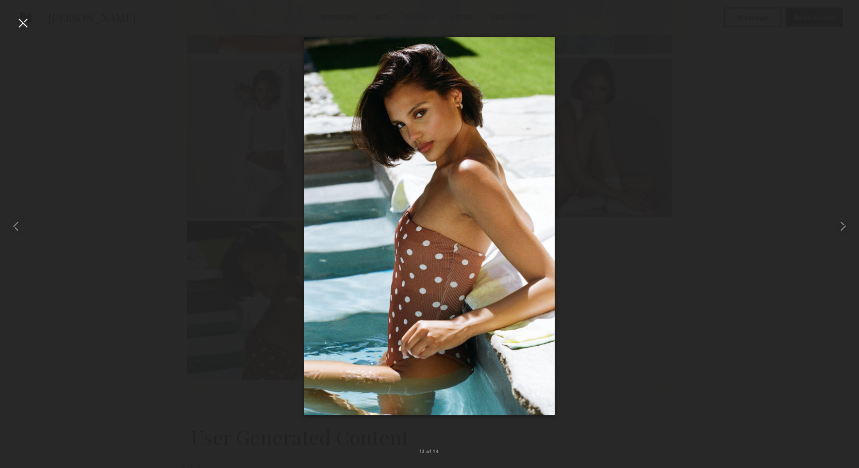
click at [19, 26] on div at bounding box center [23, 23] width 16 height 16
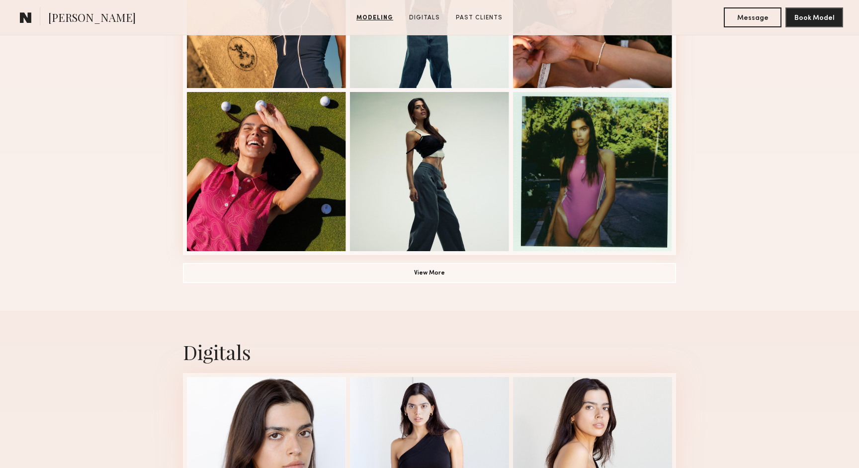
scroll to position [652, 0]
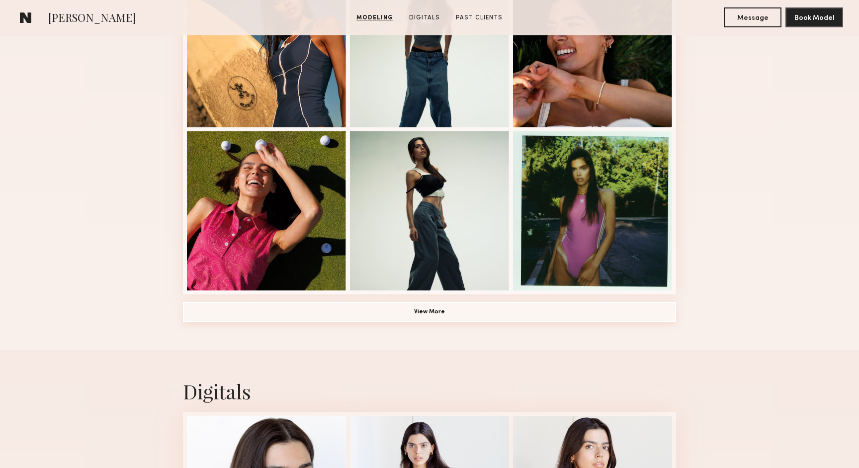
click at [326, 309] on button "View More" at bounding box center [429, 312] width 493 height 20
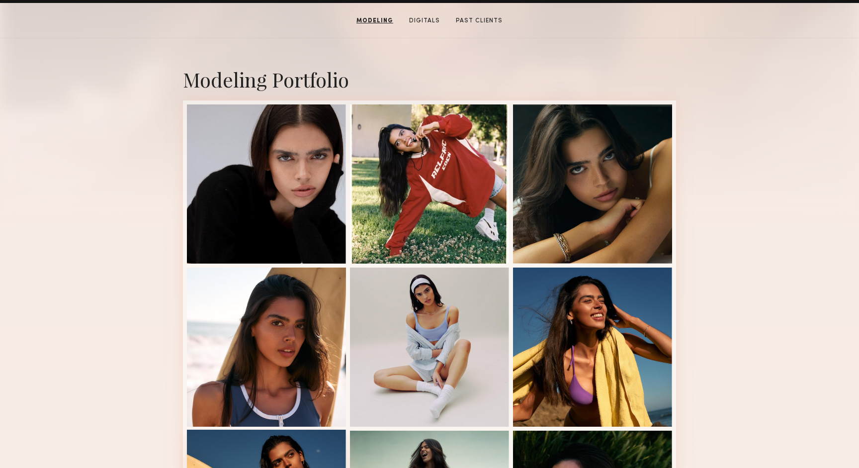
scroll to position [189, 0]
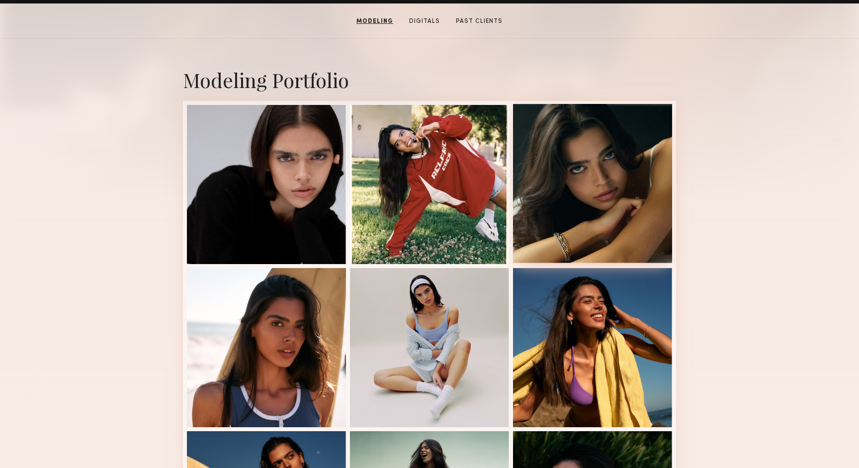
click at [570, 204] on div at bounding box center [592, 183] width 159 height 159
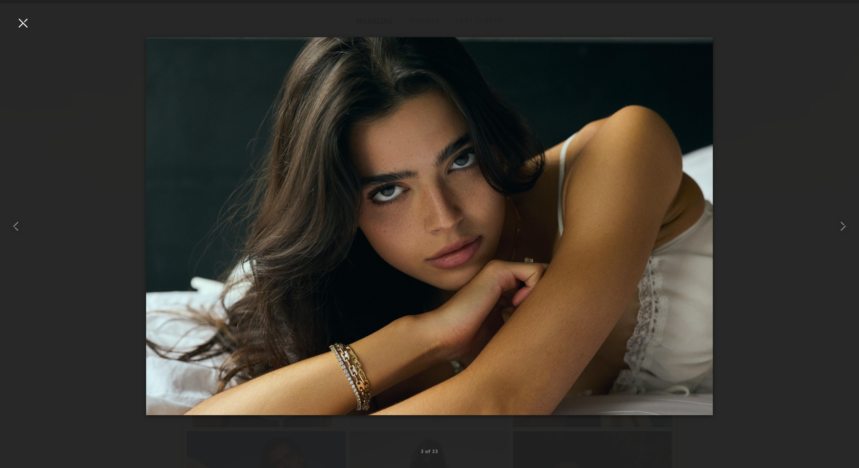
click at [27, 23] on div at bounding box center [23, 23] width 16 height 16
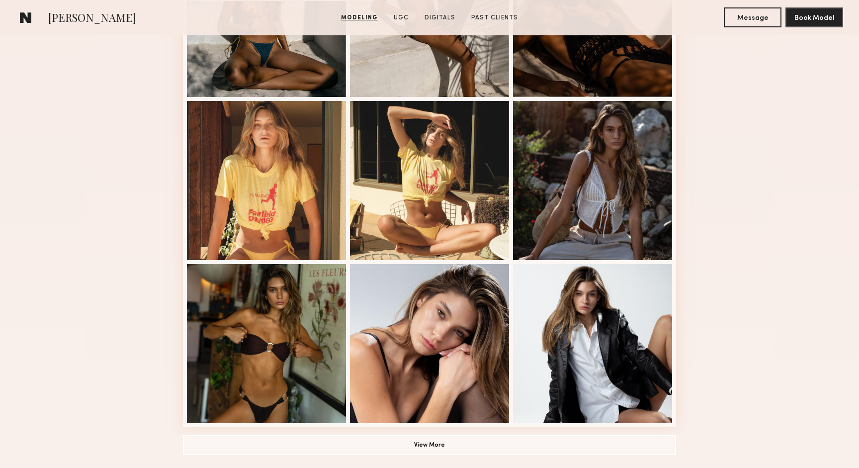
scroll to position [519, 0]
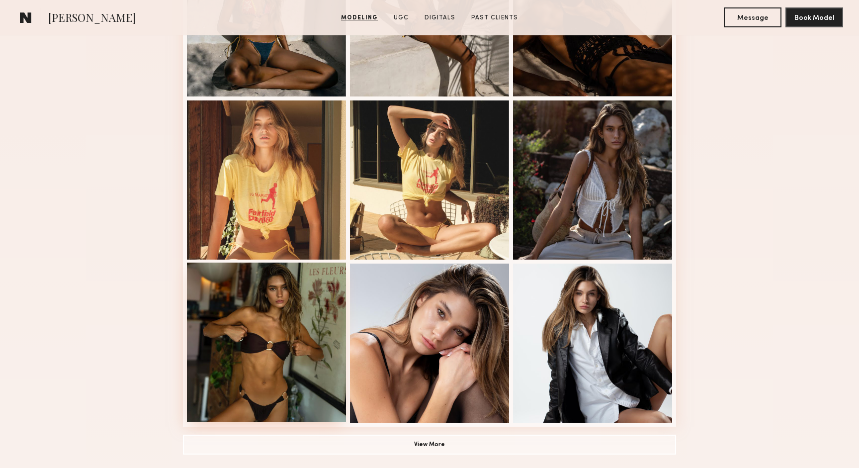
click at [291, 328] on div at bounding box center [266, 341] width 159 height 159
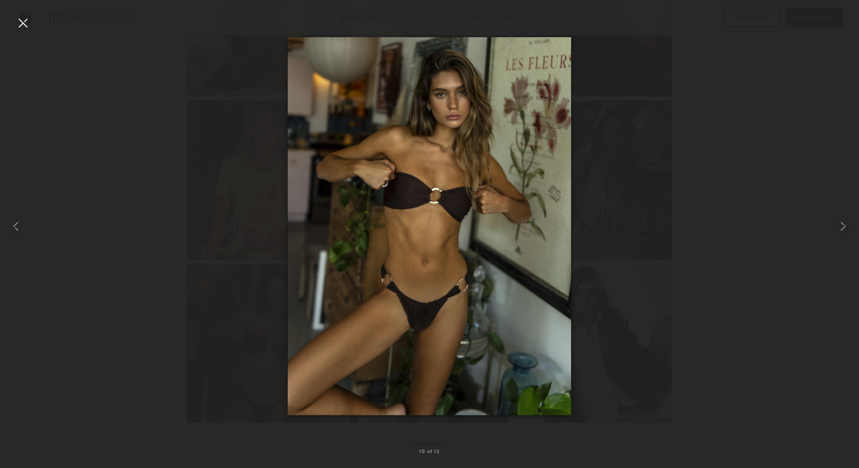
click at [27, 22] on div at bounding box center [23, 23] width 16 height 16
